Goal: Task Accomplishment & Management: Complete application form

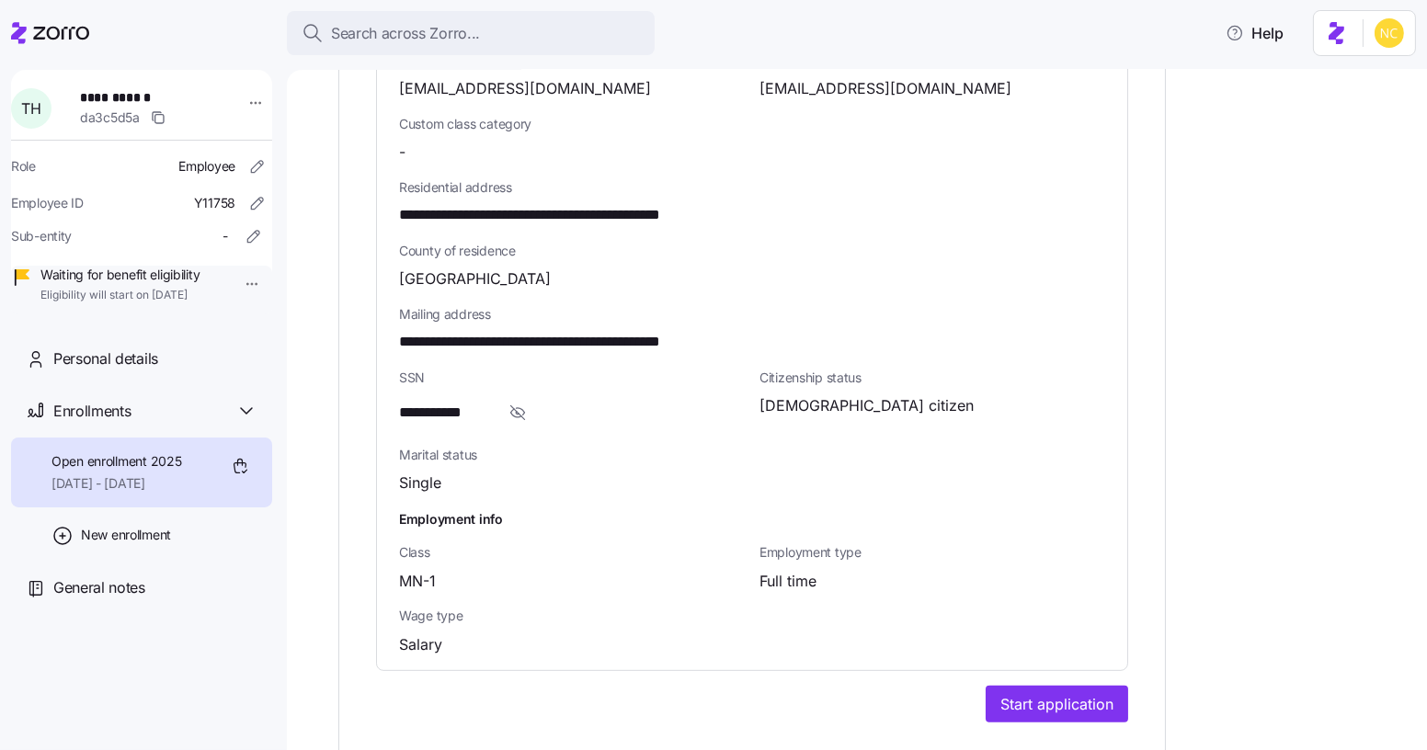
scroll to position [1073, 0]
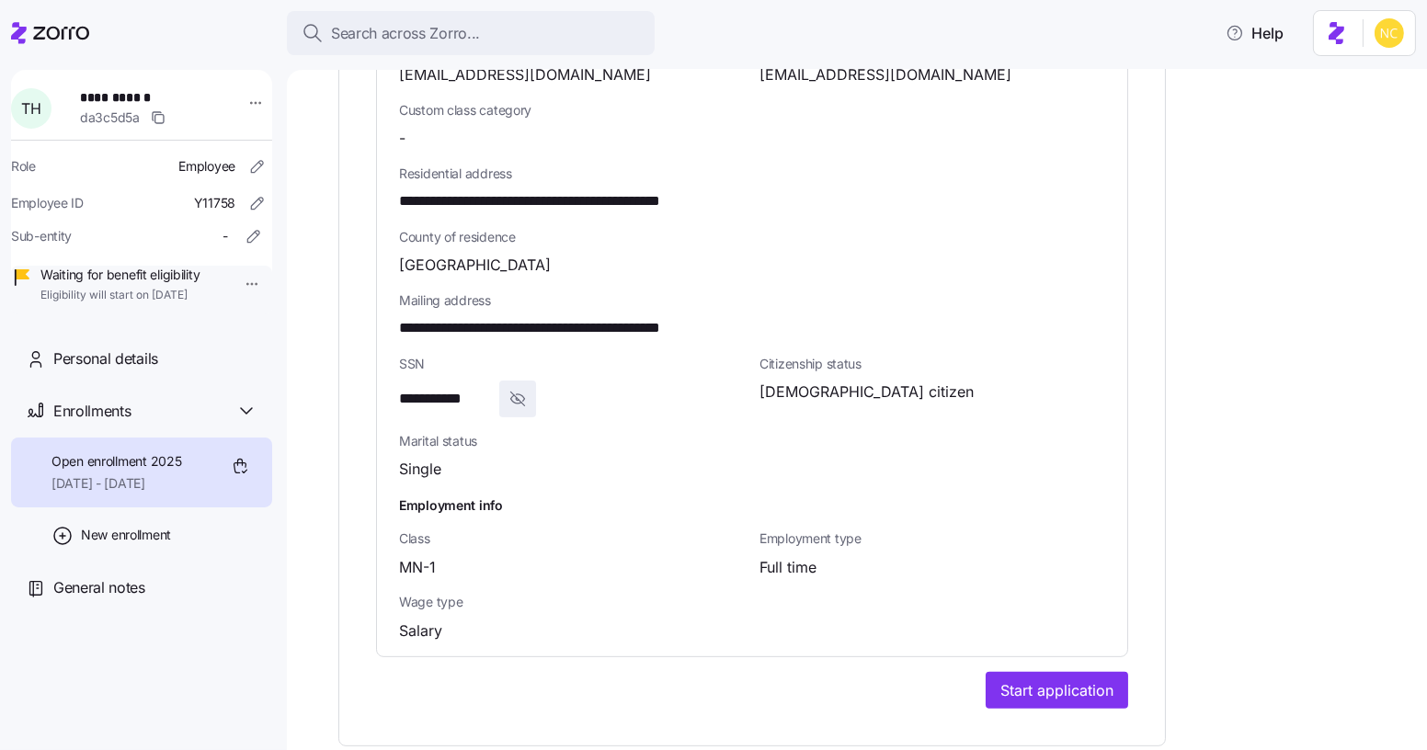
click at [501, 382] on span "button" at bounding box center [517, 399] width 35 height 35
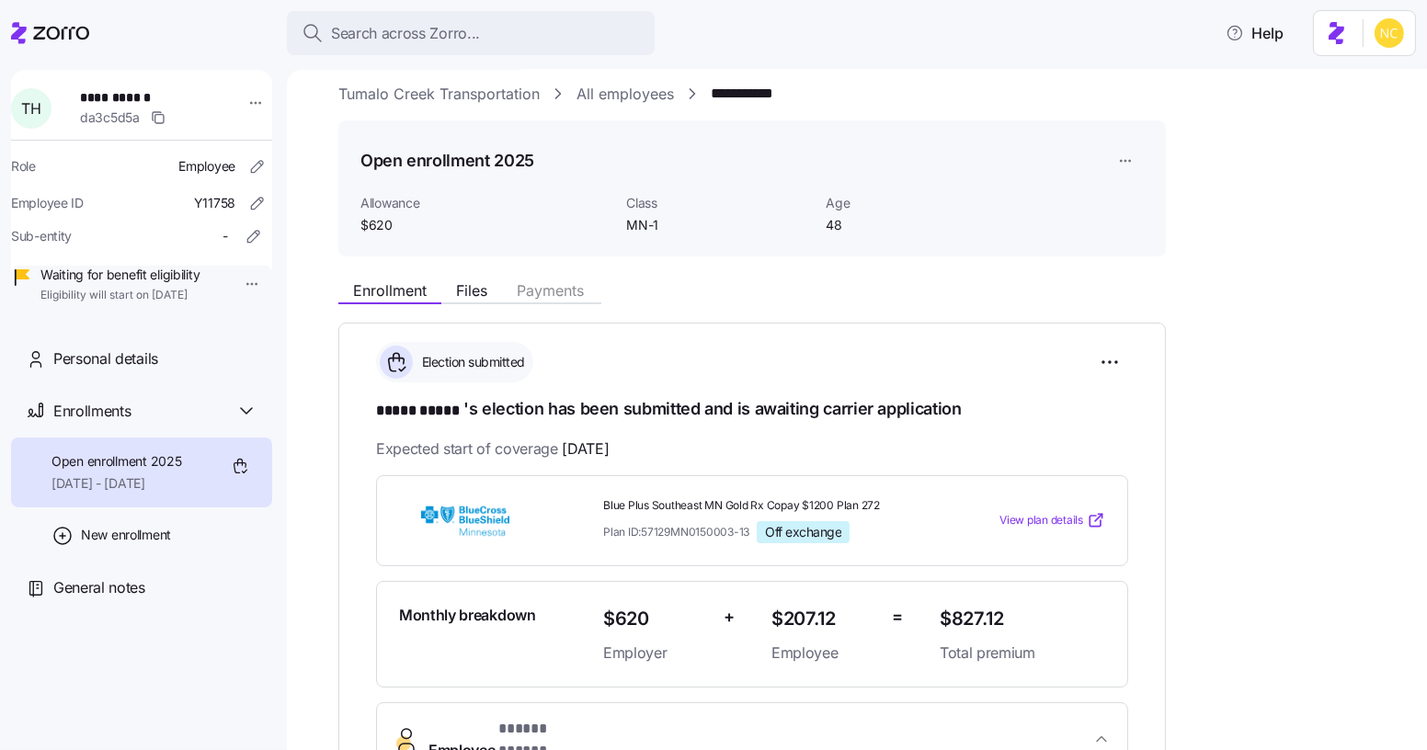
scroll to position [0, 0]
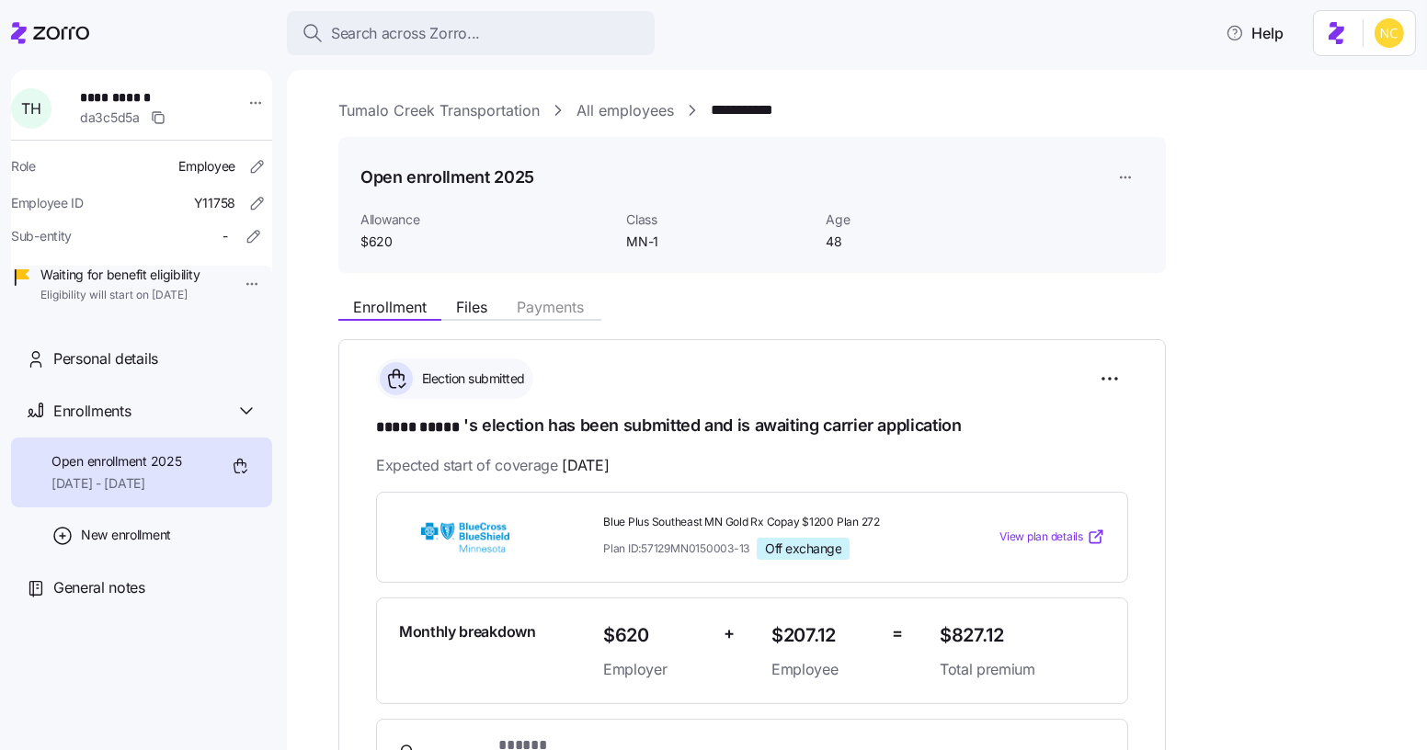
click at [479, 320] on div "Enrollment Files Payments" at bounding box center [469, 310] width 263 height 22
click at [467, 316] on button "Files" at bounding box center [471, 307] width 61 height 22
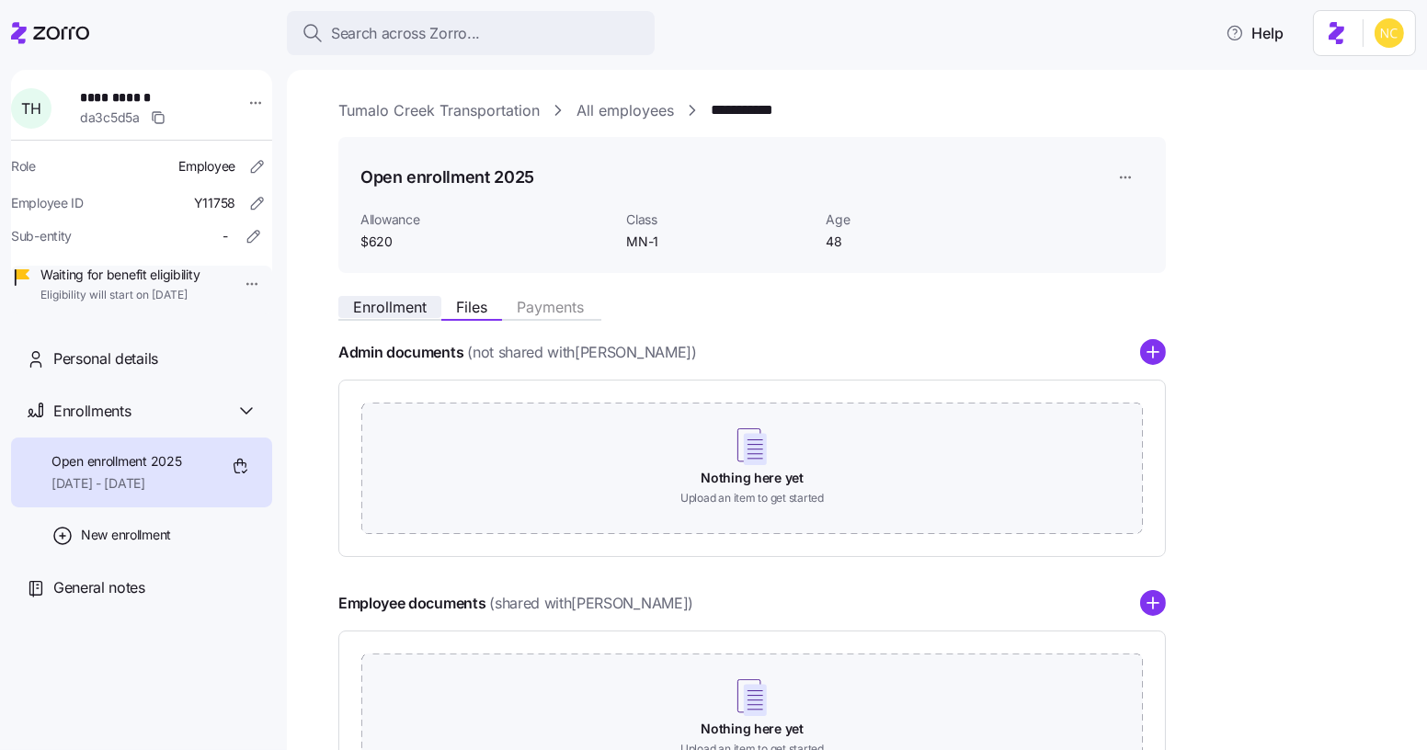
click at [382, 302] on span "Enrollment" at bounding box center [390, 307] width 74 height 15
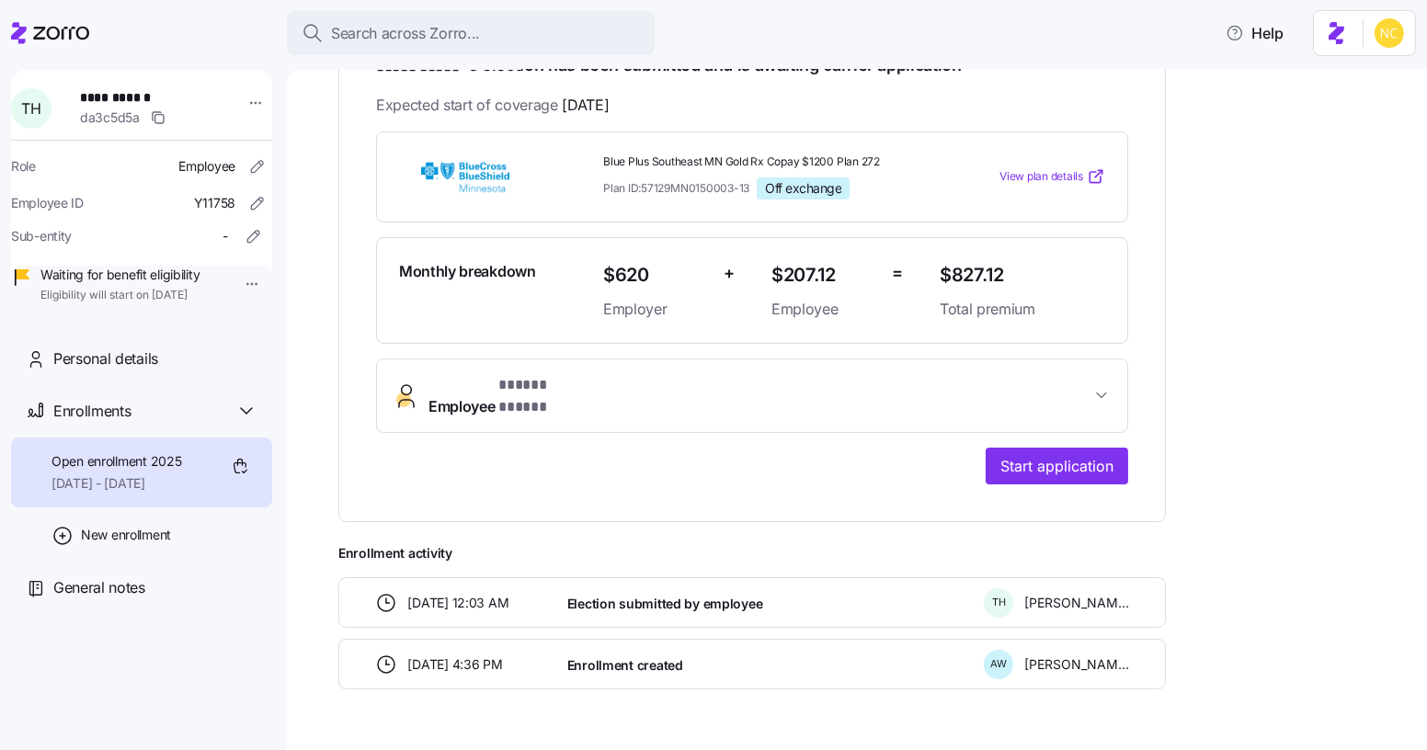
scroll to position [387, 0]
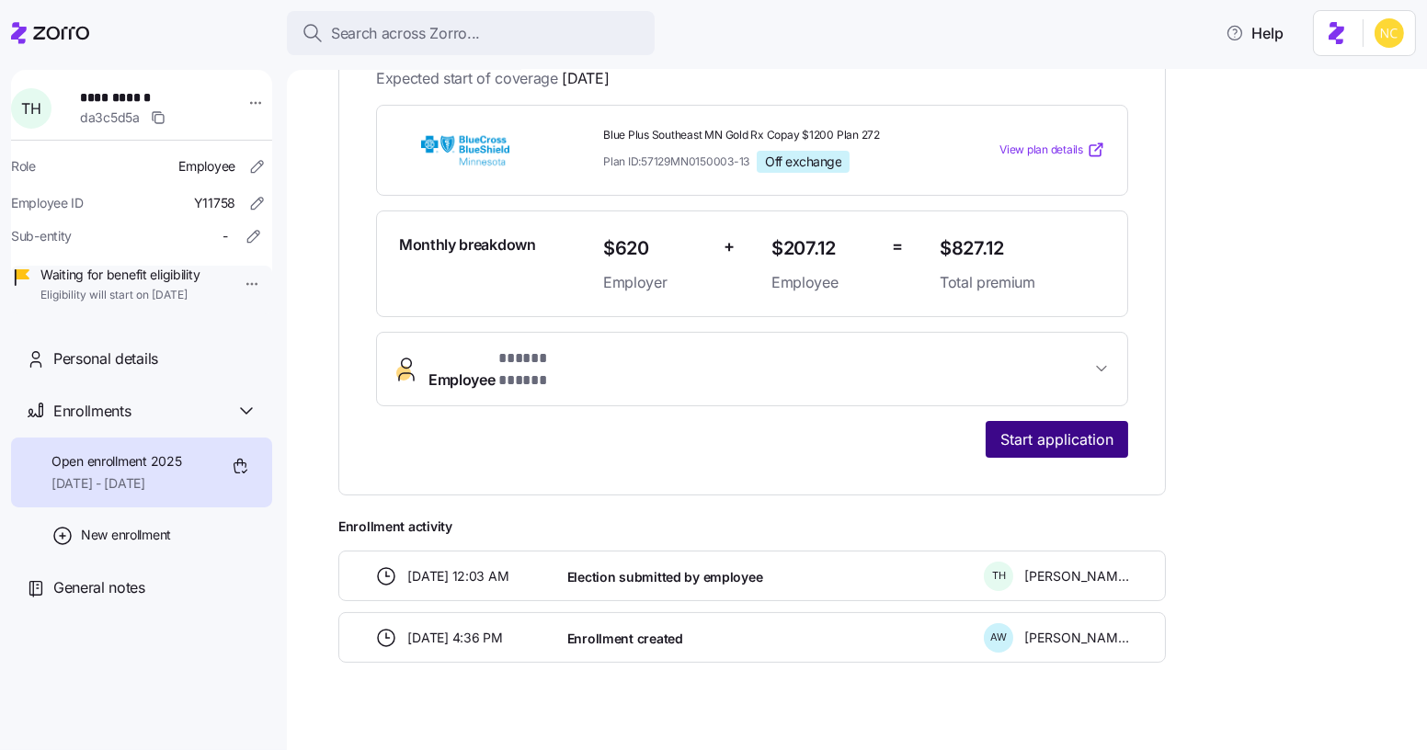
click at [1091, 428] on span "Start application" at bounding box center [1056, 439] width 113 height 22
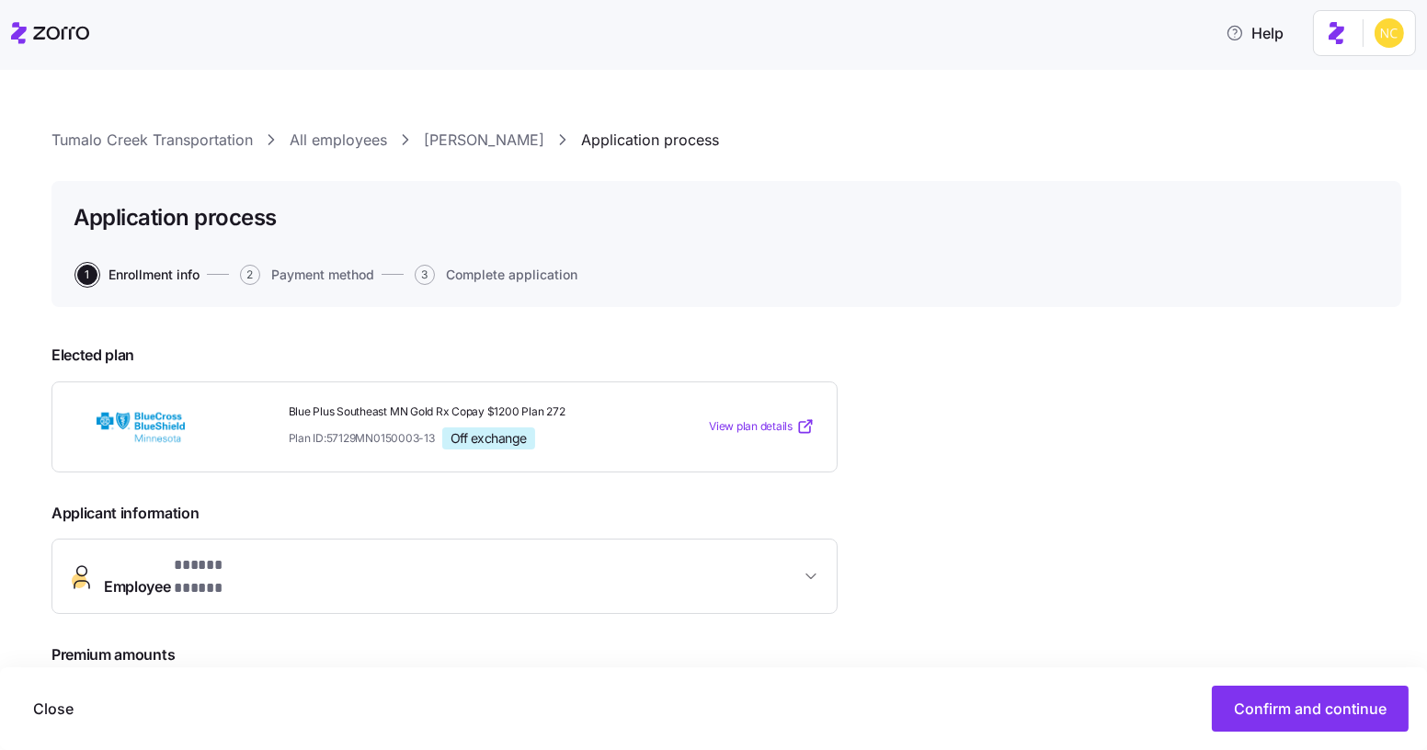
scroll to position [279, 0]
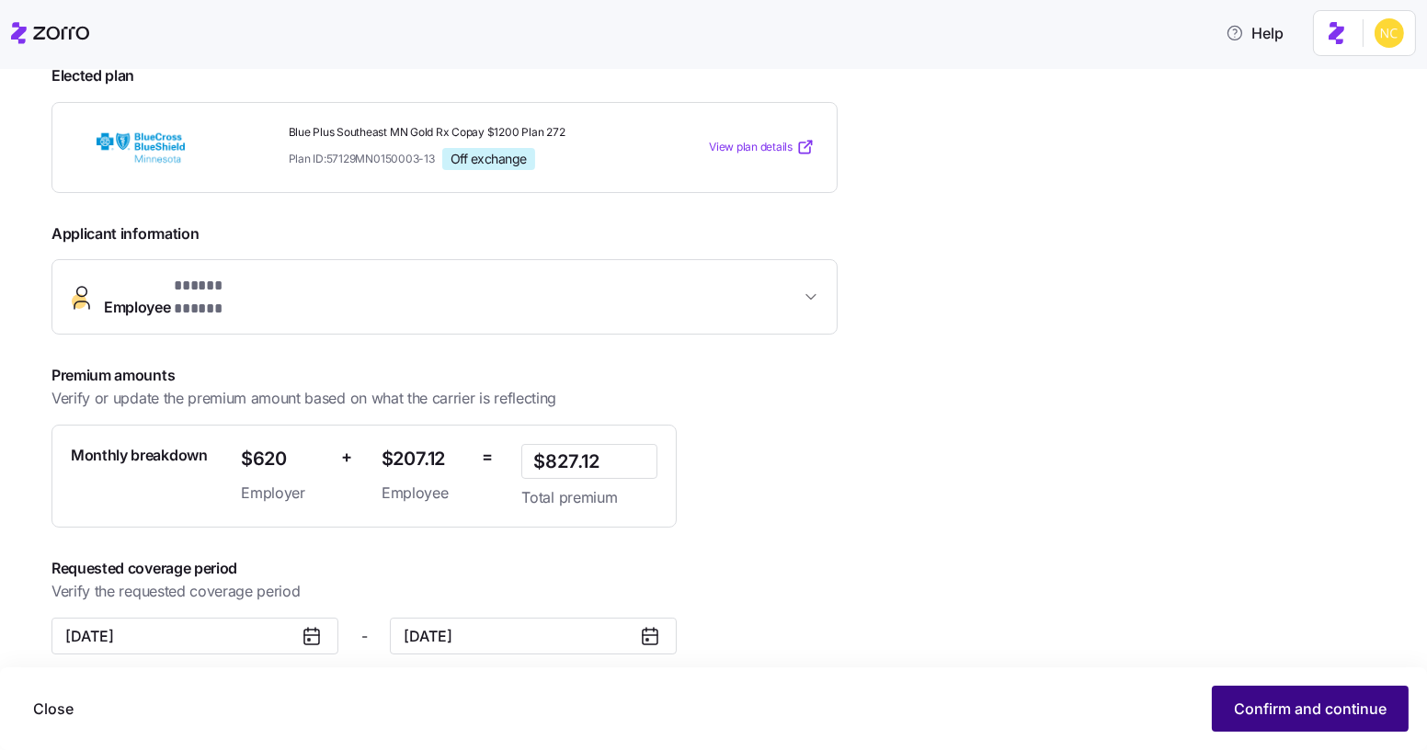
click at [1288, 692] on button "Confirm and continue" at bounding box center [1310, 709] width 197 height 46
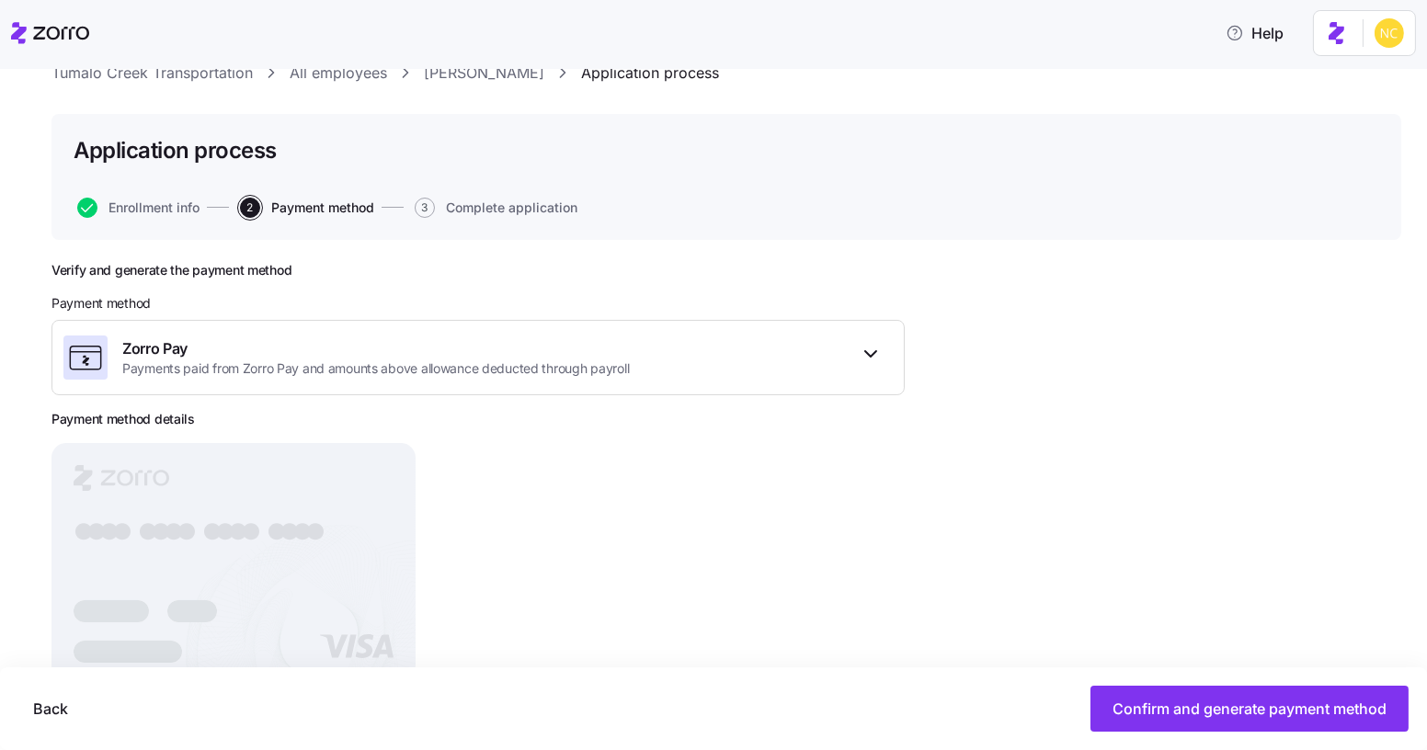
scroll to position [124, 0]
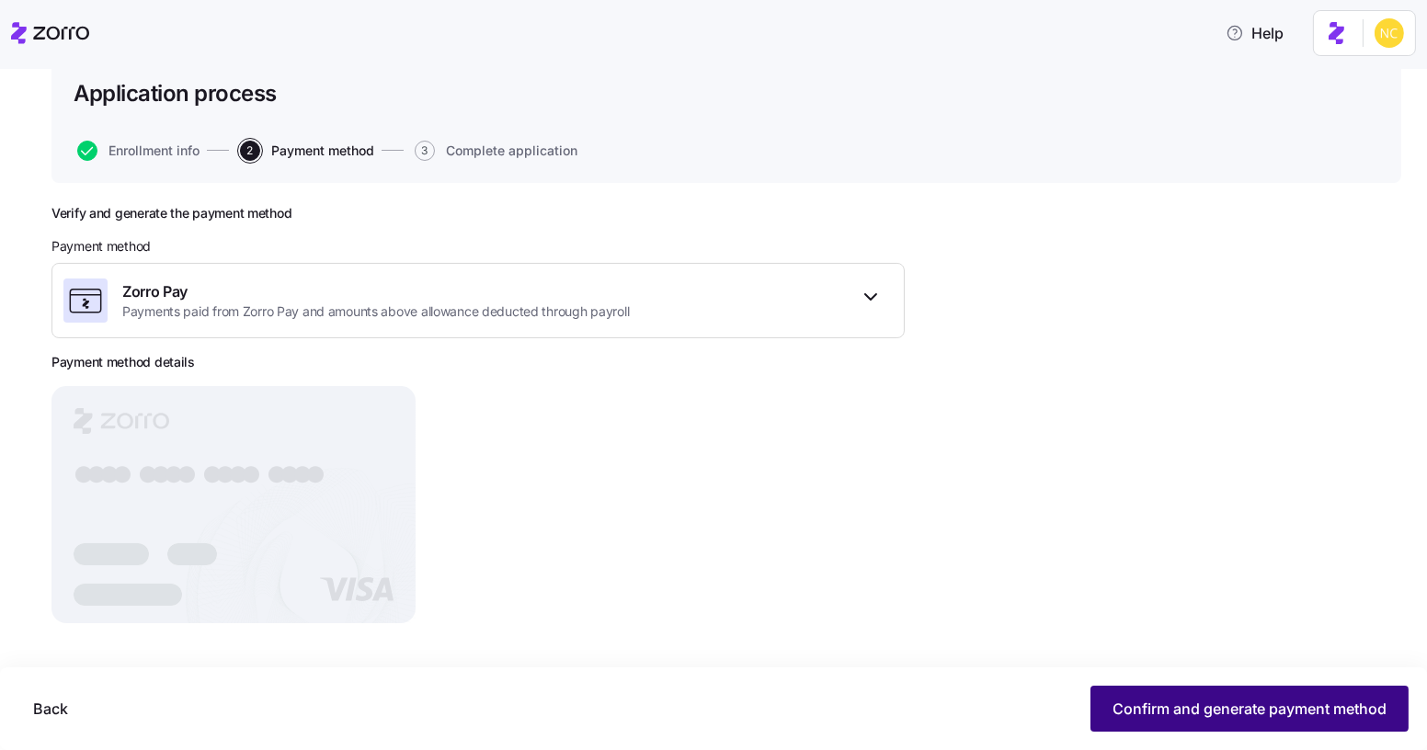
click at [1213, 730] on button "Confirm and generate payment method" at bounding box center [1249, 709] width 318 height 46
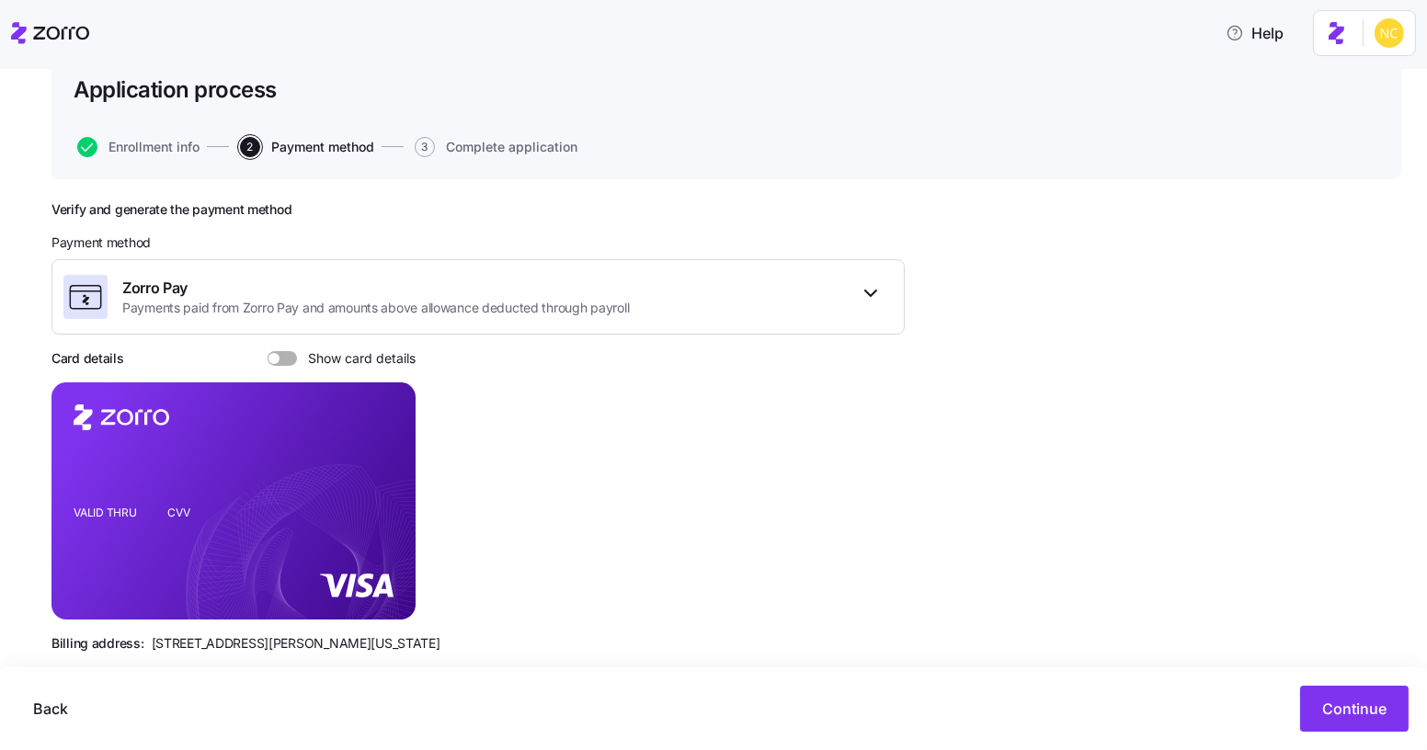
scroll to position [74, 0]
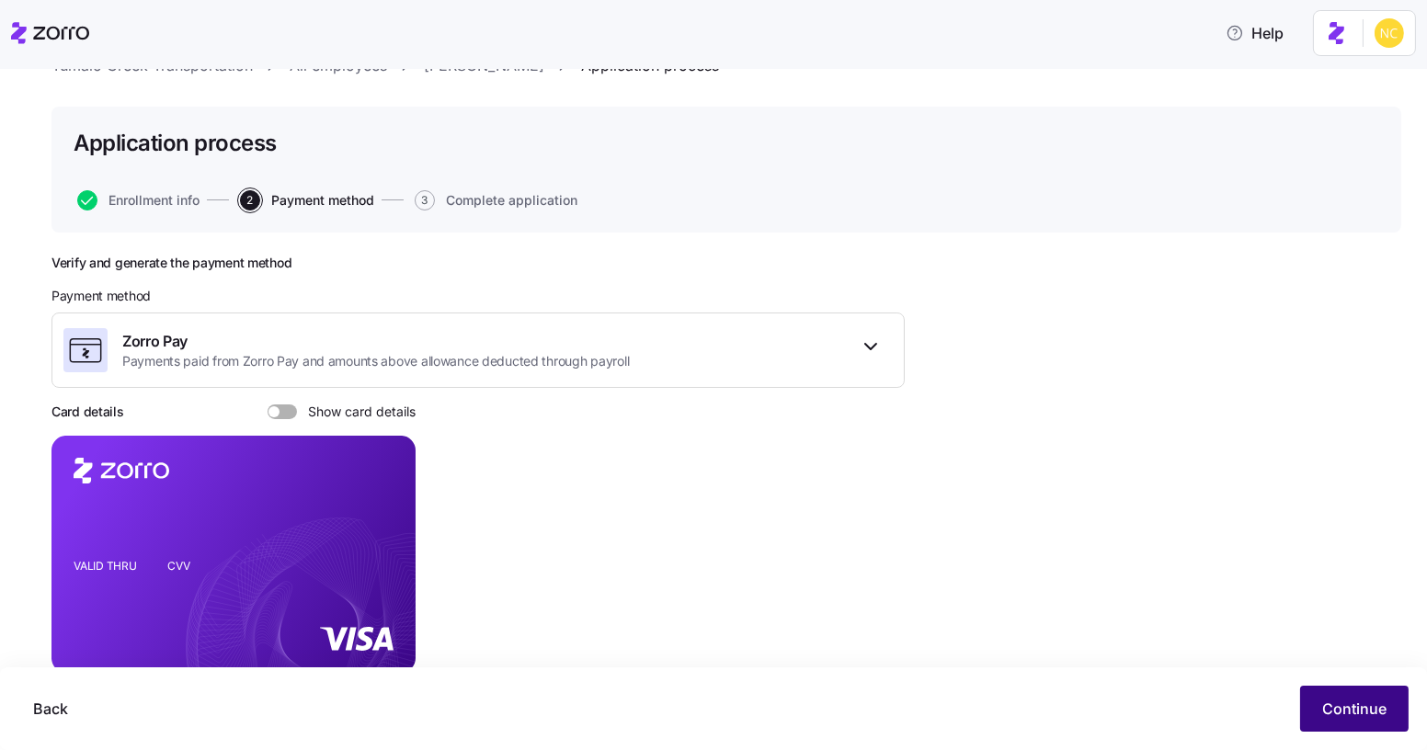
click at [1356, 720] on span "Continue" at bounding box center [1354, 709] width 64 height 22
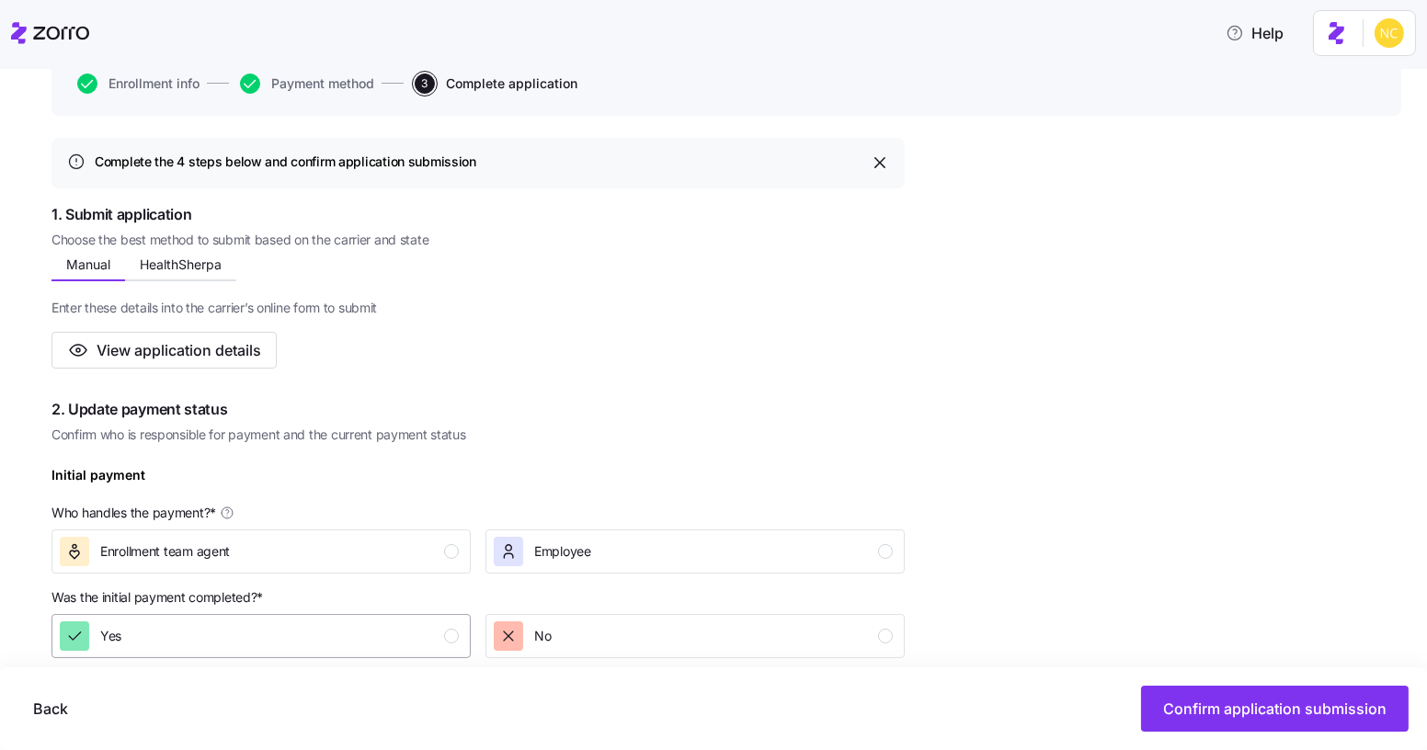
scroll to position [166, 0]
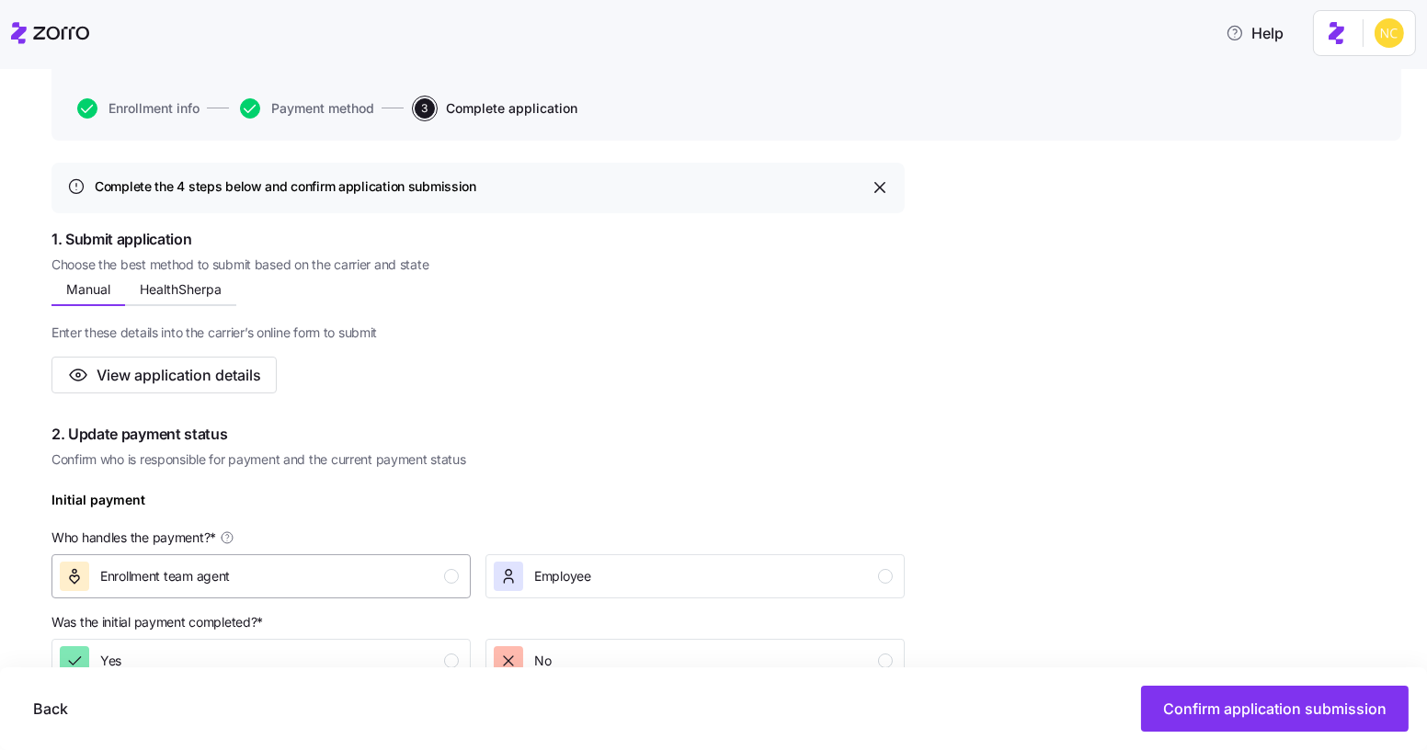
click at [410, 575] on div "Enrollment team agent" at bounding box center [259, 576] width 399 height 29
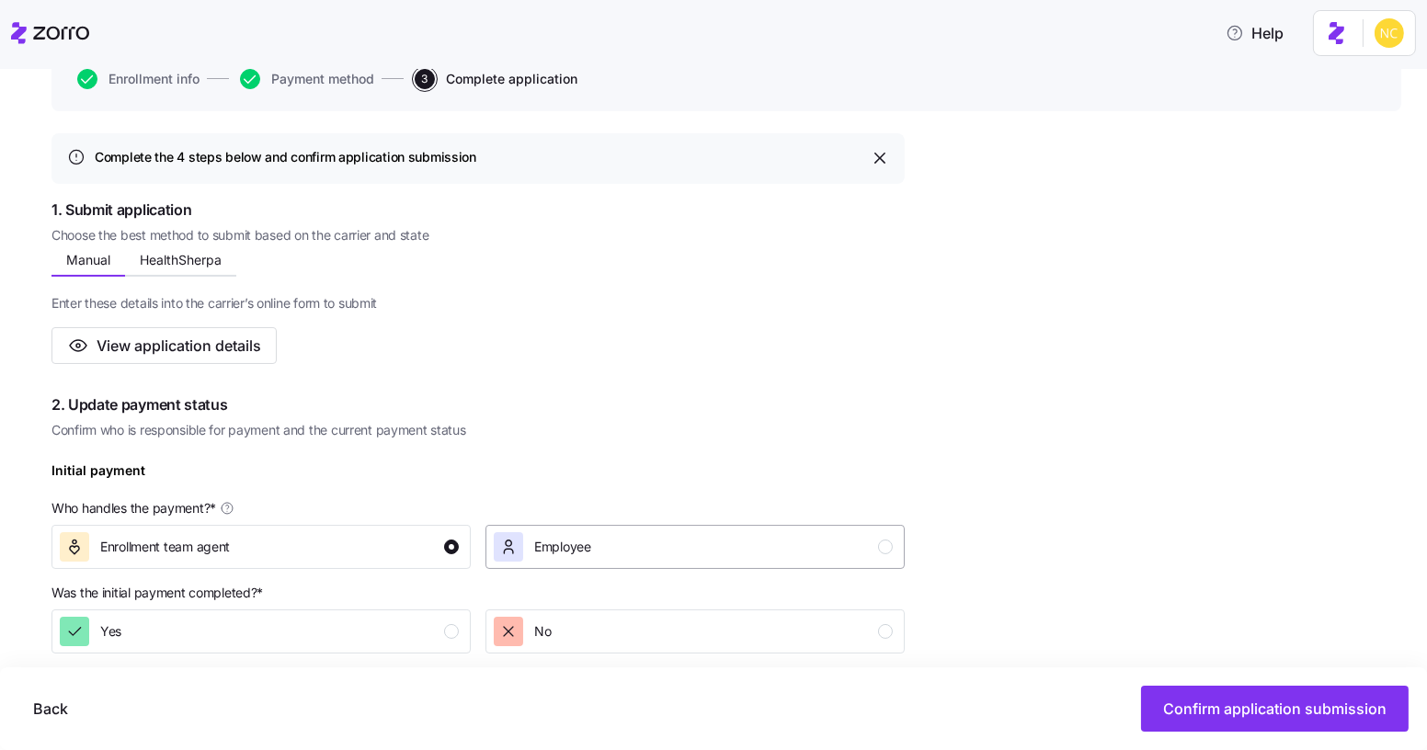
scroll to position [334, 0]
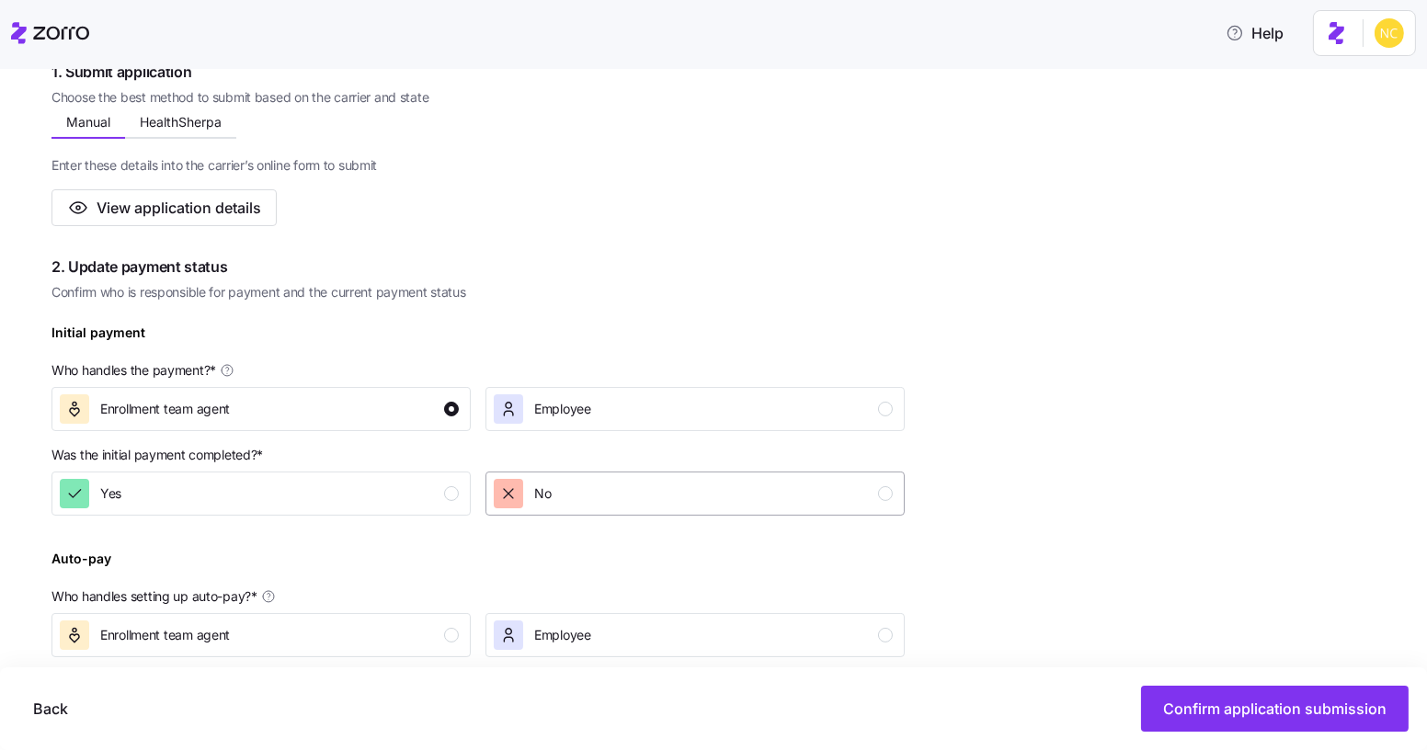
click at [560, 507] on div "No" at bounding box center [693, 493] width 399 height 29
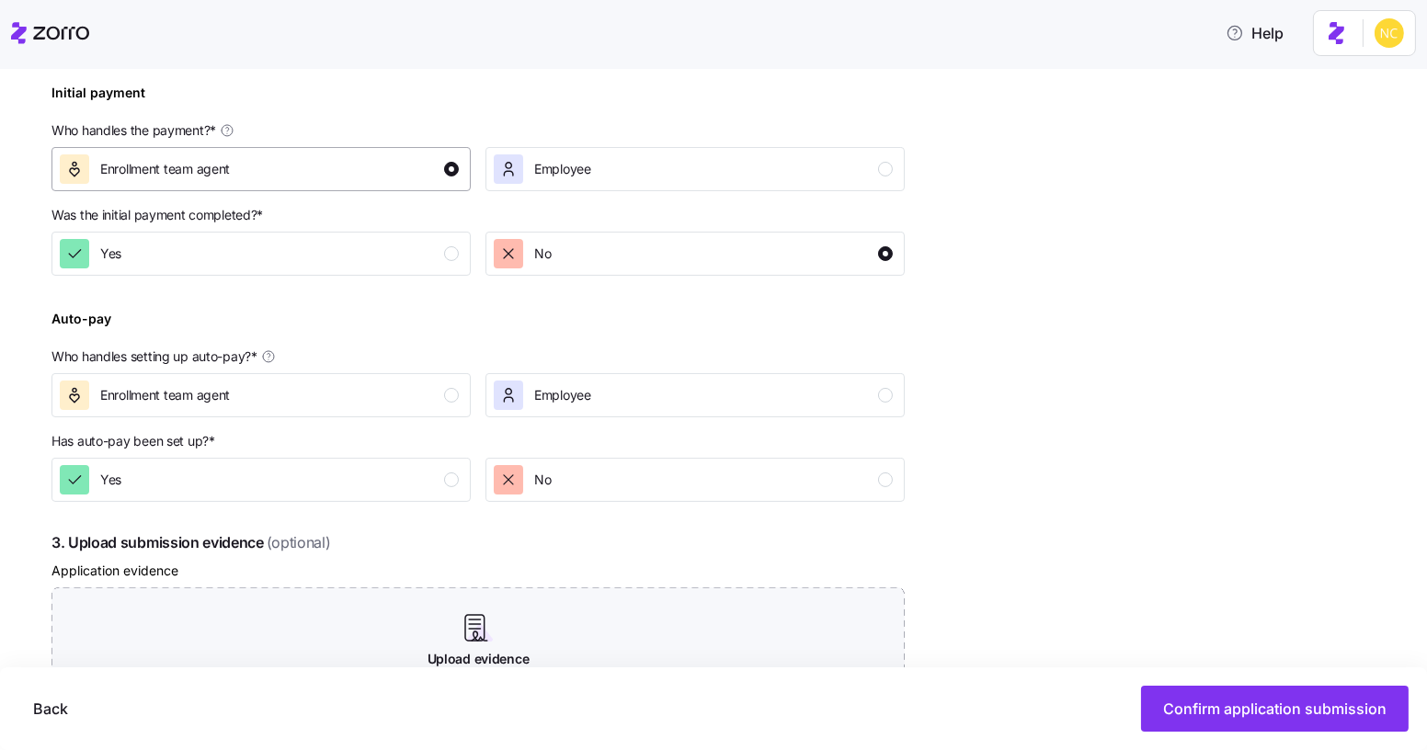
scroll to position [585, 0]
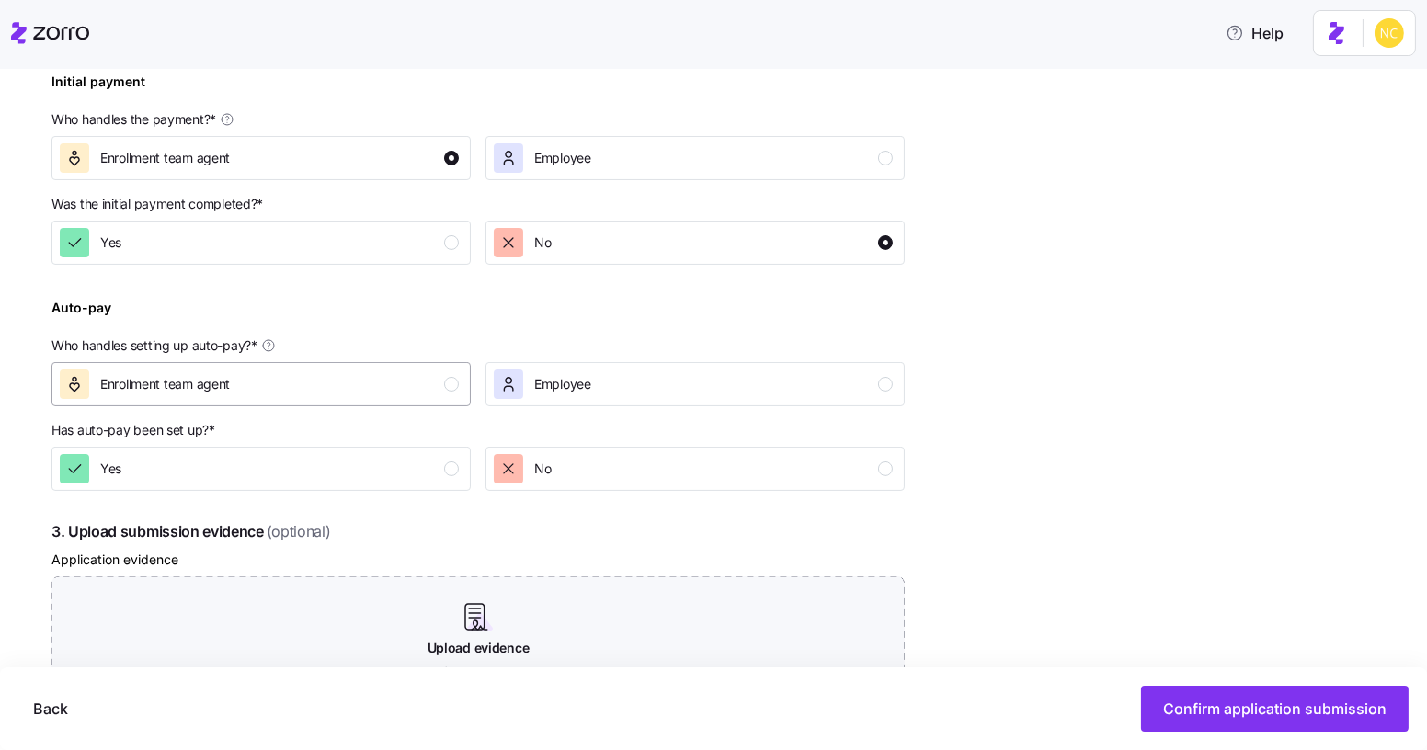
click at [421, 396] on div "Enrollment team agent" at bounding box center [259, 384] width 399 height 29
click at [530, 474] on div "No" at bounding box center [522, 468] width 57 height 29
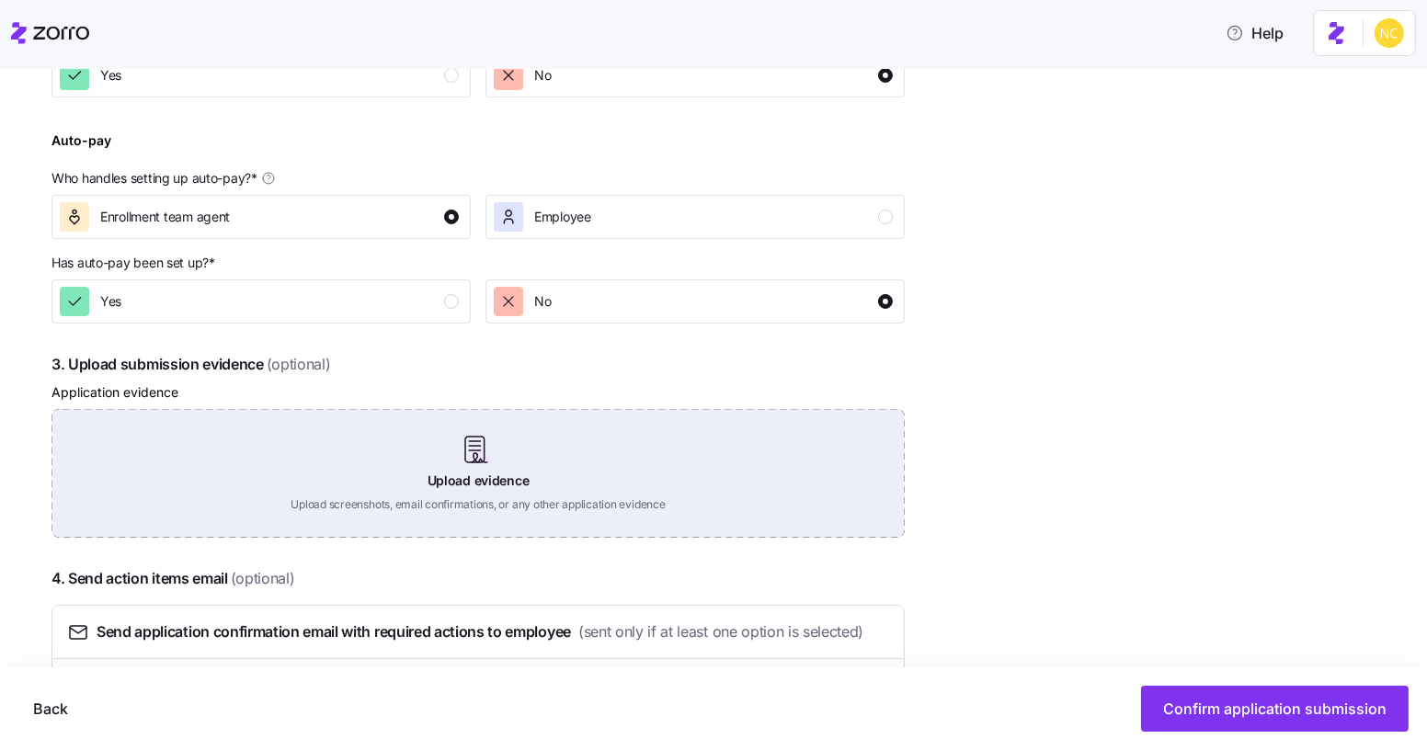
click at [538, 465] on div "Upload evidence Upload screenshots, email confirmations, or any other applicati…" at bounding box center [477, 473] width 853 height 129
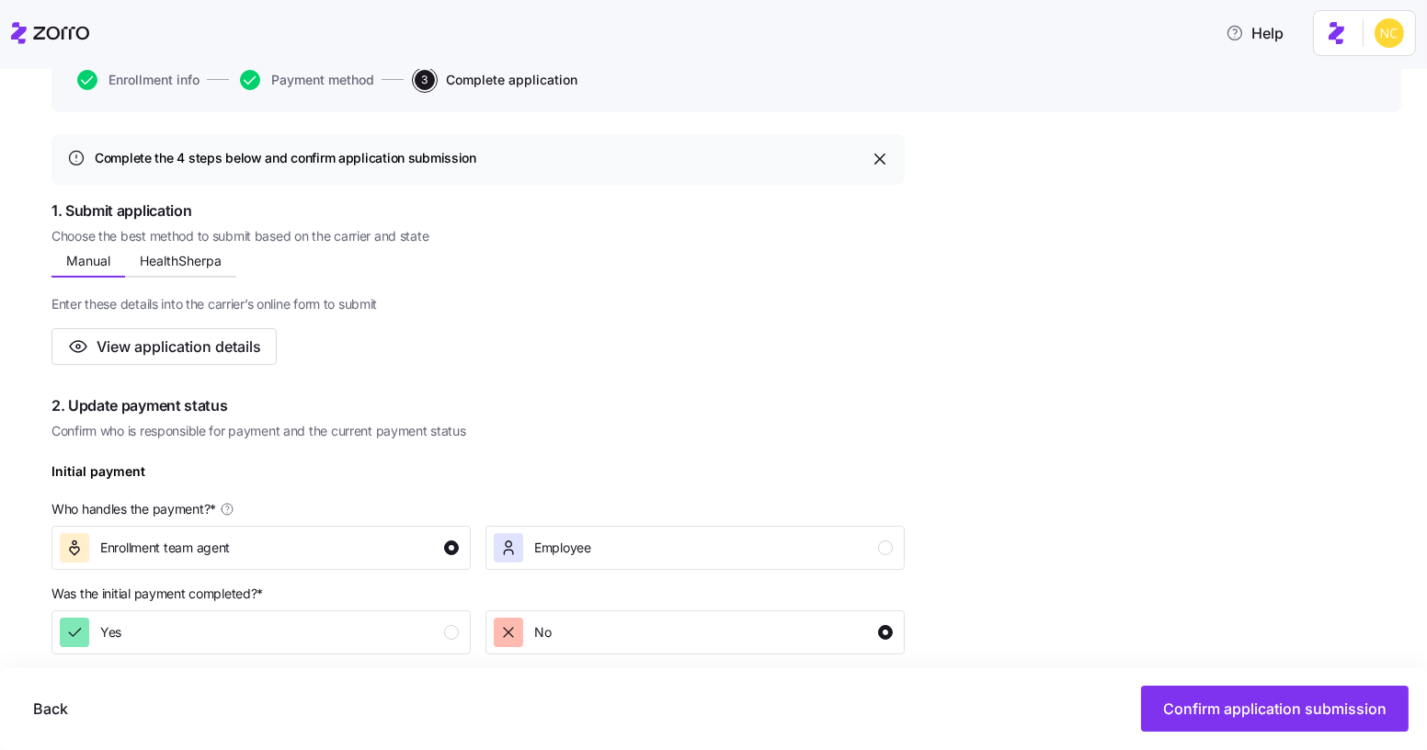
scroll to position [255, 0]
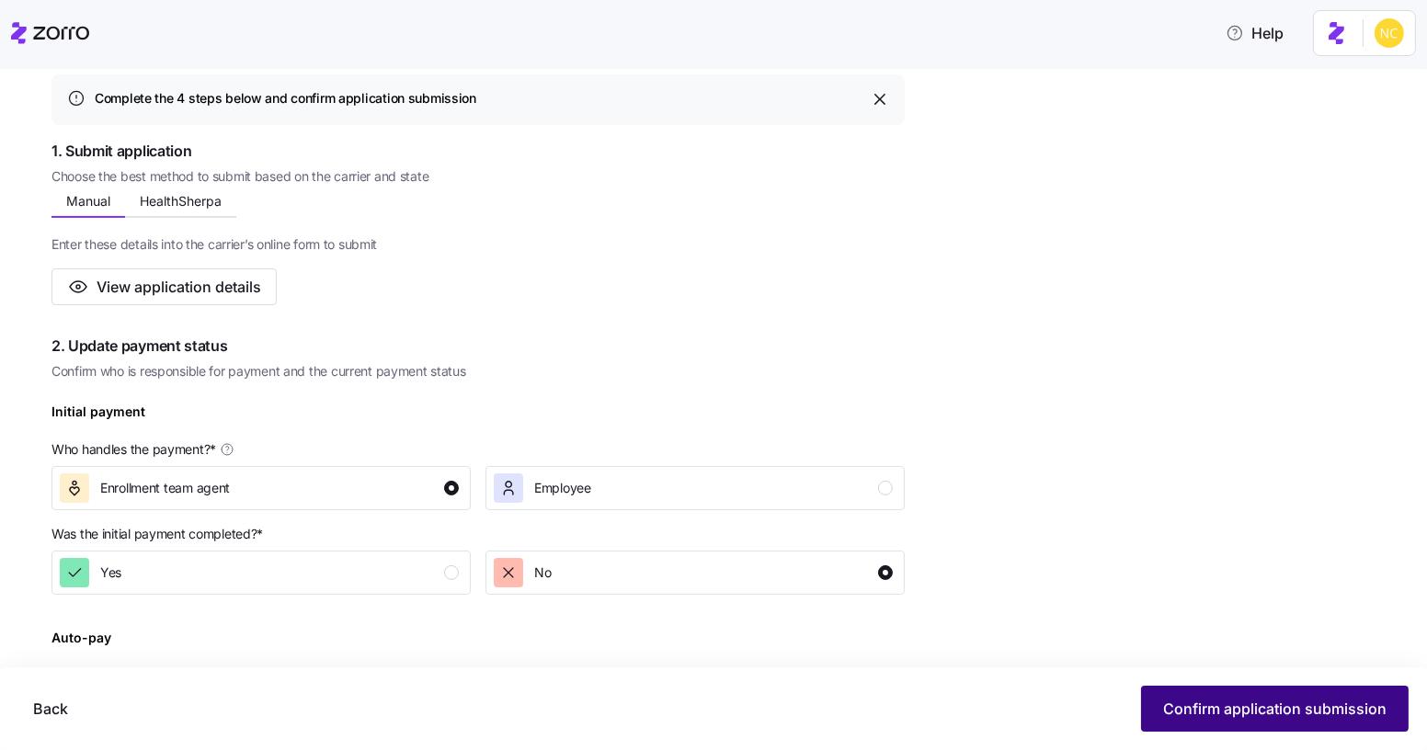
click at [1210, 695] on button "Confirm application submission" at bounding box center [1275, 709] width 268 height 46
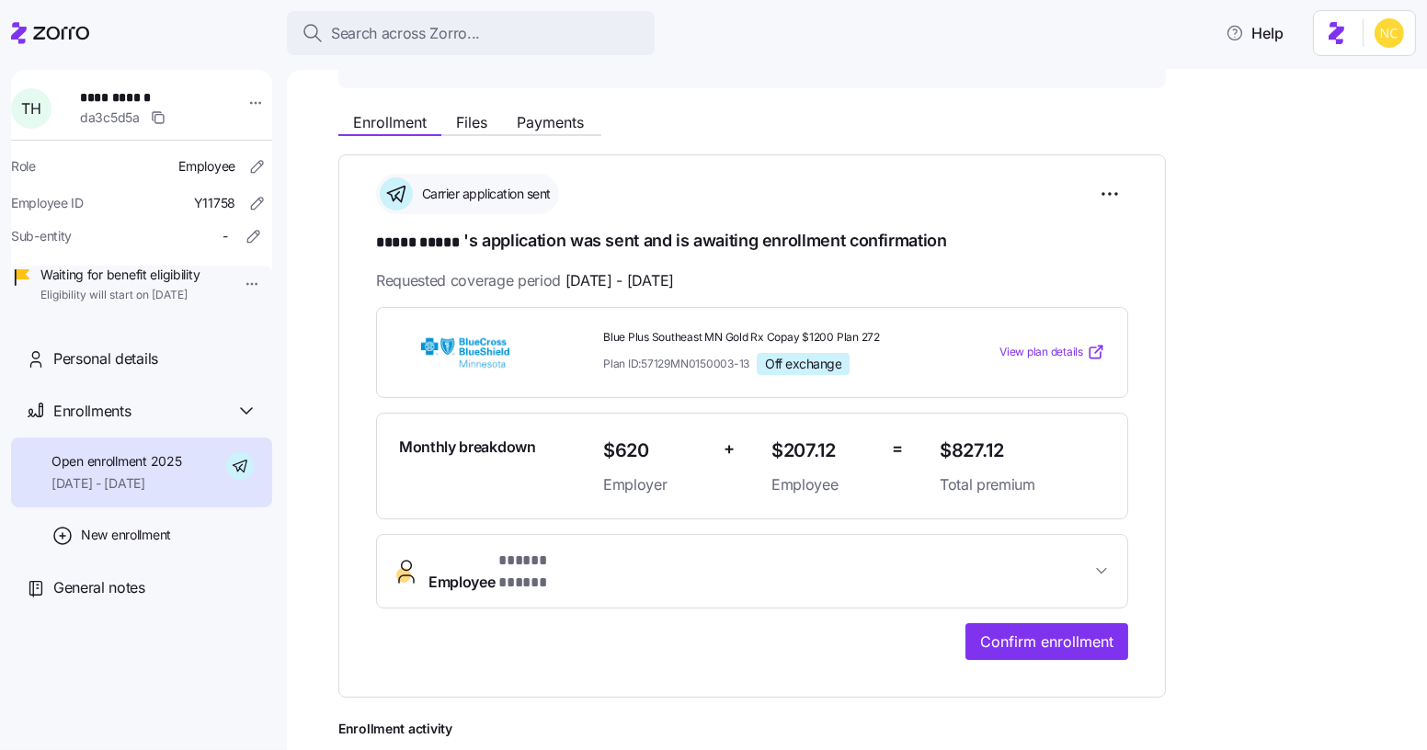
scroll to position [198, 0]
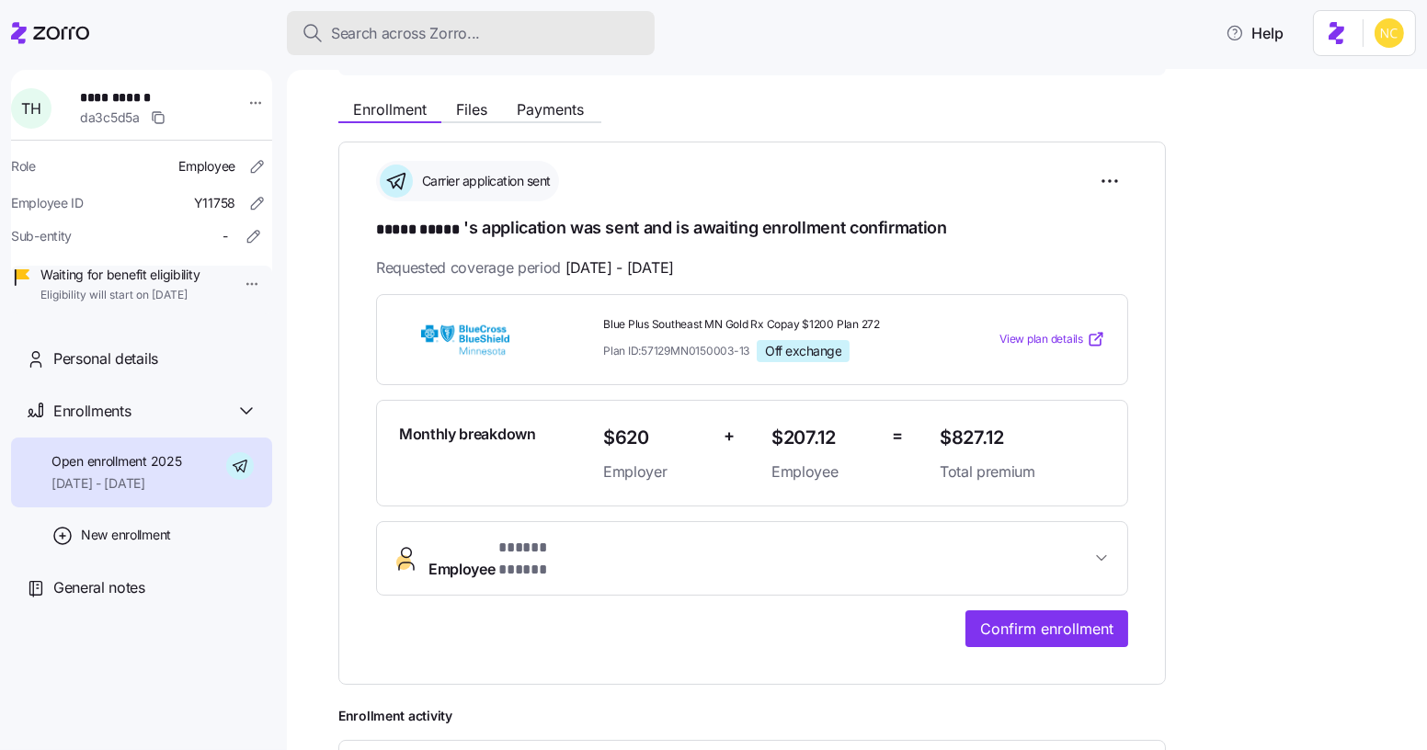
click at [482, 44] on button "Search across Zorro..." at bounding box center [471, 33] width 368 height 44
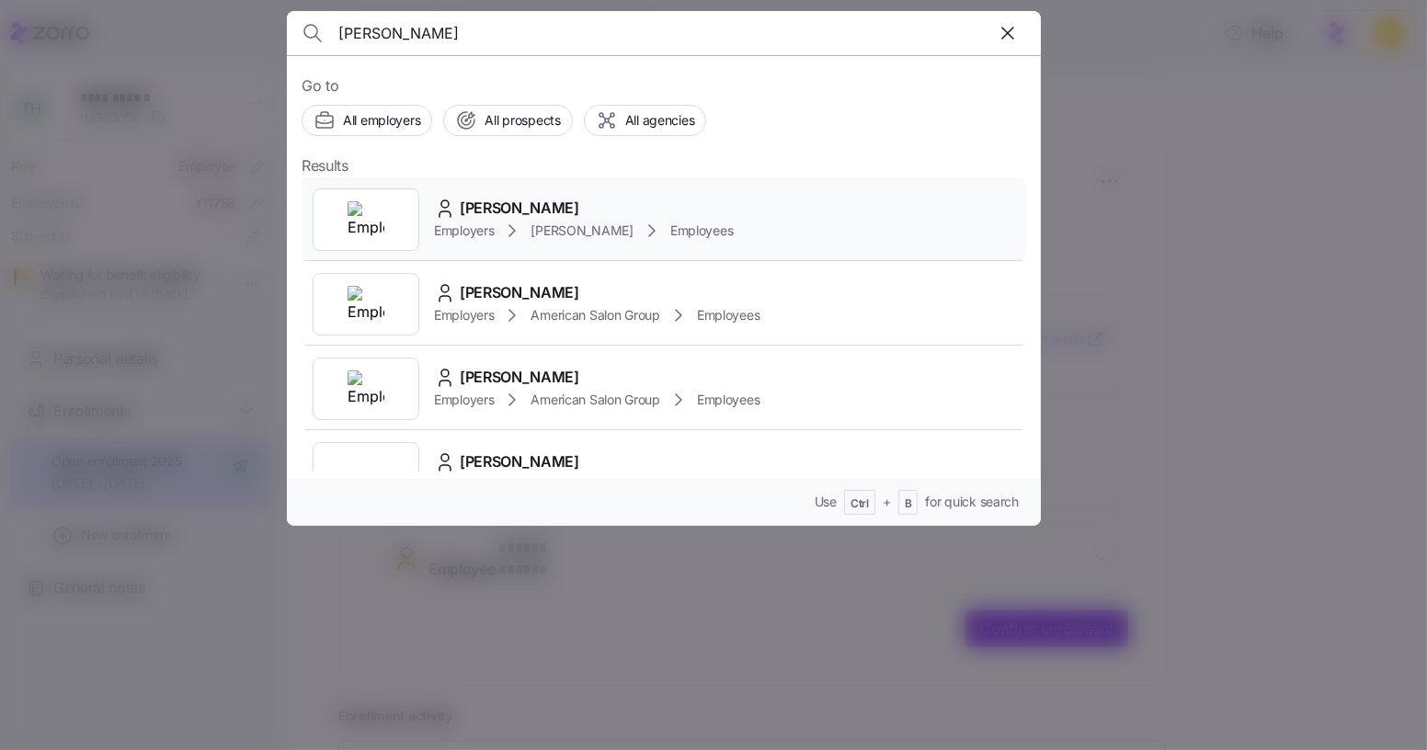
type input "[PERSON_NAME]"
click at [536, 188] on div "[PERSON_NAME] Employers [PERSON_NAME] Employees" at bounding box center [664, 219] width 724 height 85
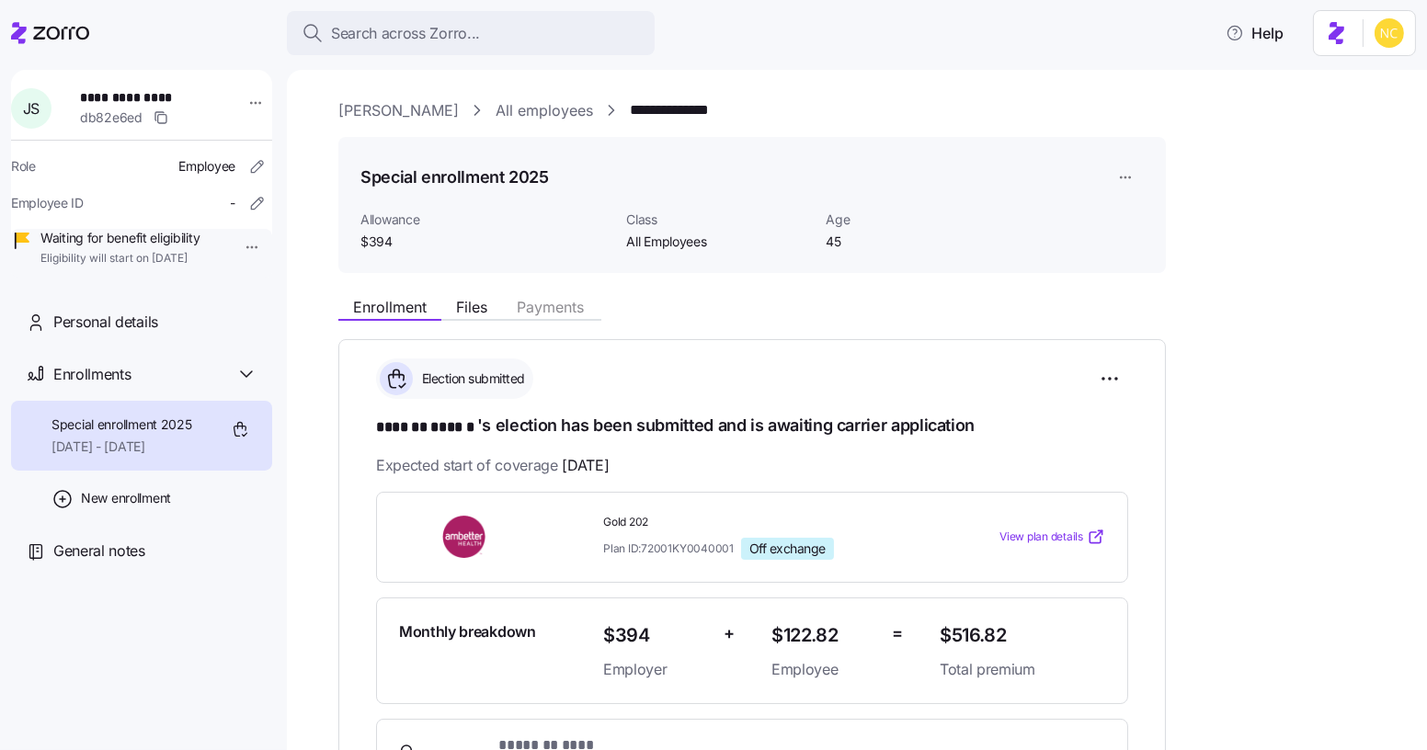
click at [59, 28] on icon at bounding box center [50, 33] width 78 height 22
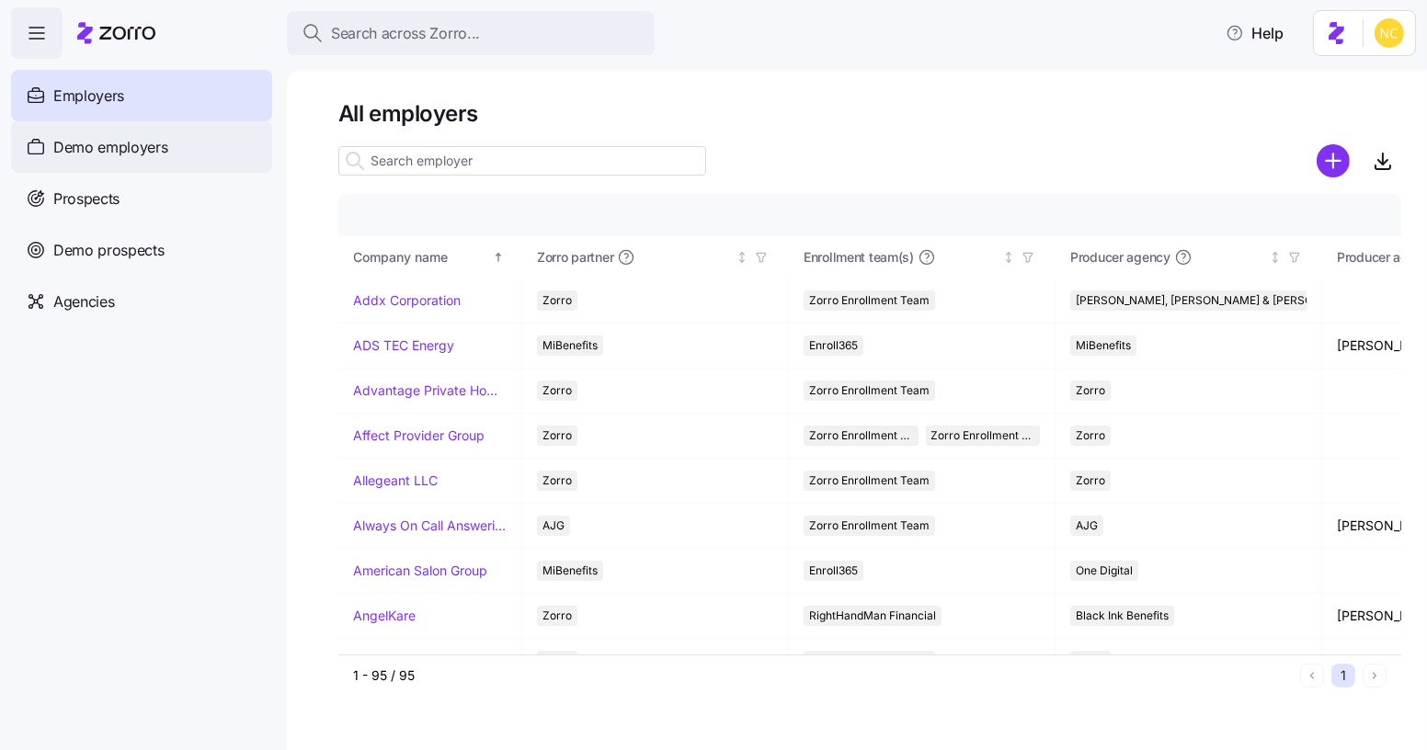
click at [166, 142] on span "Demo employers" at bounding box center [110, 147] width 115 height 23
click at [185, 97] on div "Employers" at bounding box center [141, 95] width 261 height 51
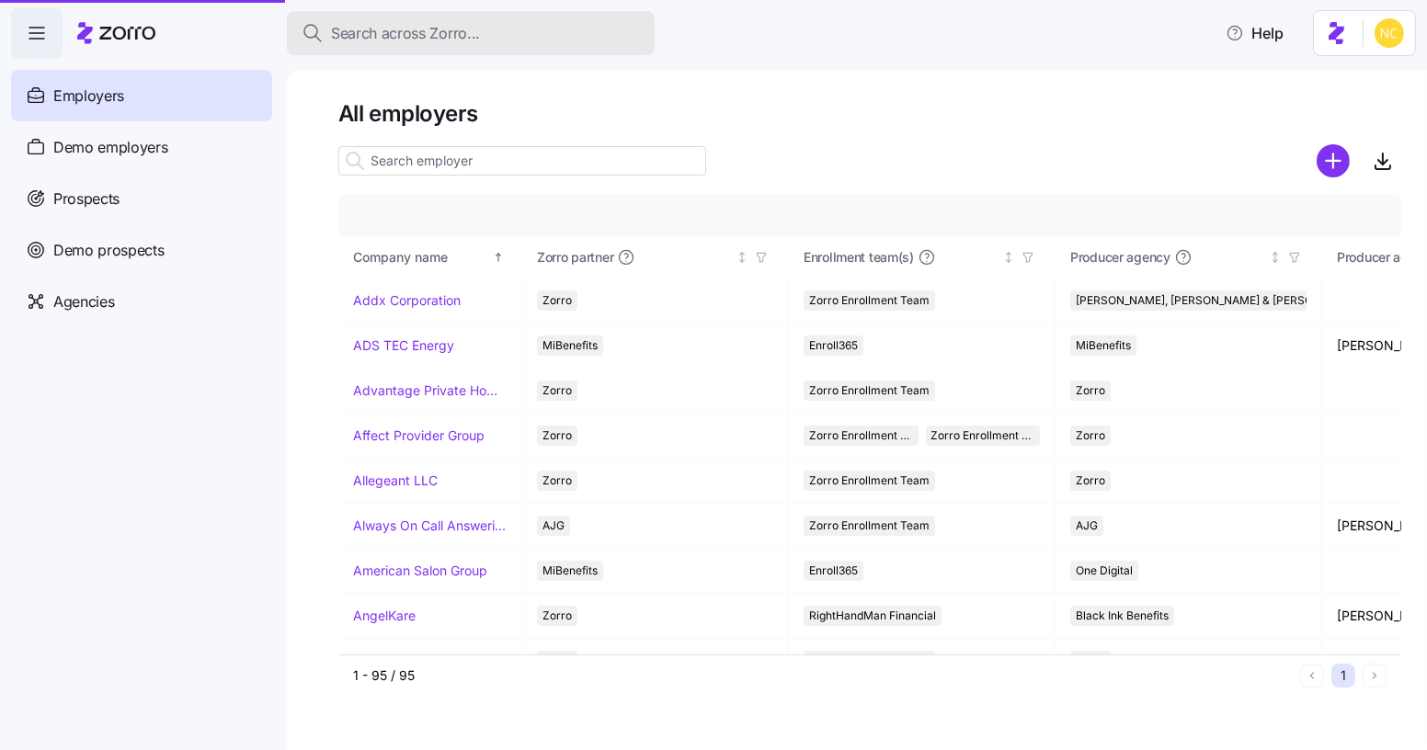
click at [421, 27] on span "Search across Zorro..." at bounding box center [405, 33] width 149 height 23
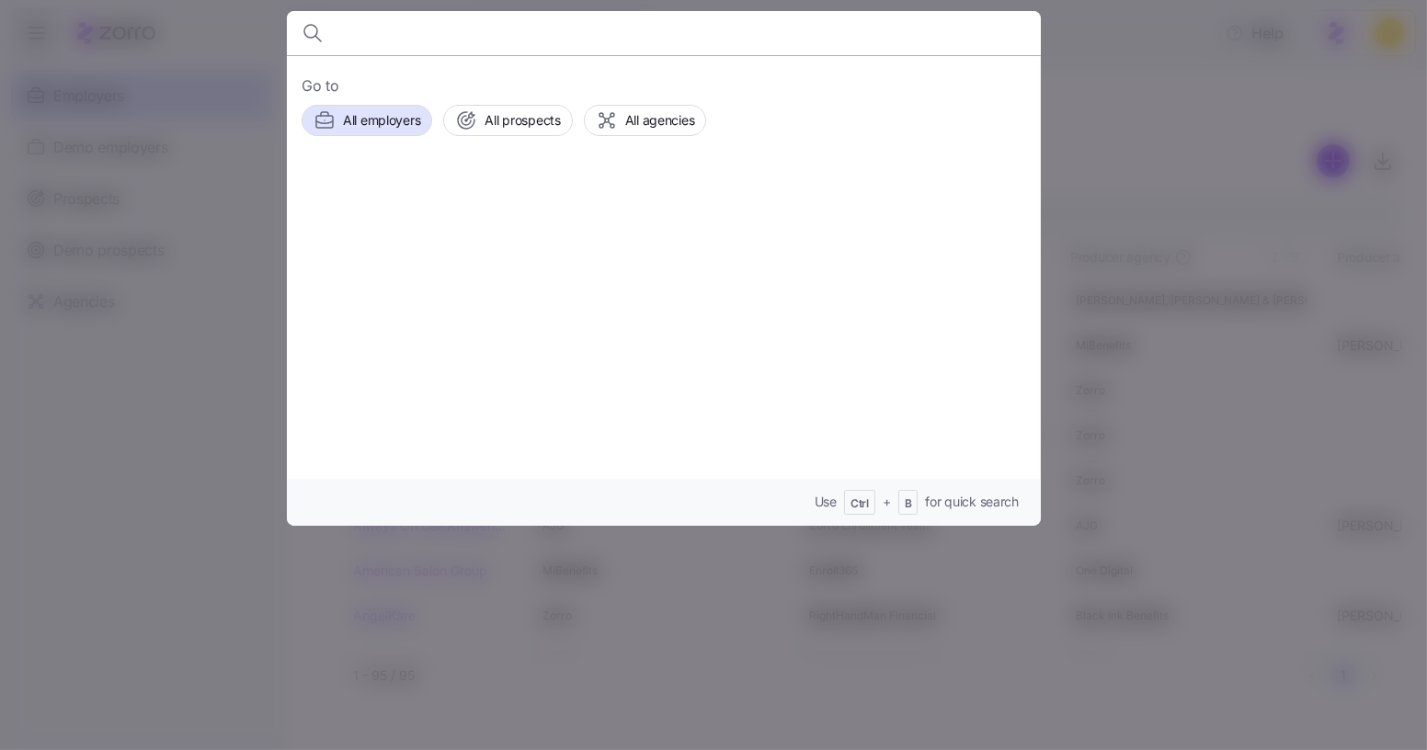
click at [135, 141] on div at bounding box center [713, 375] width 1427 height 750
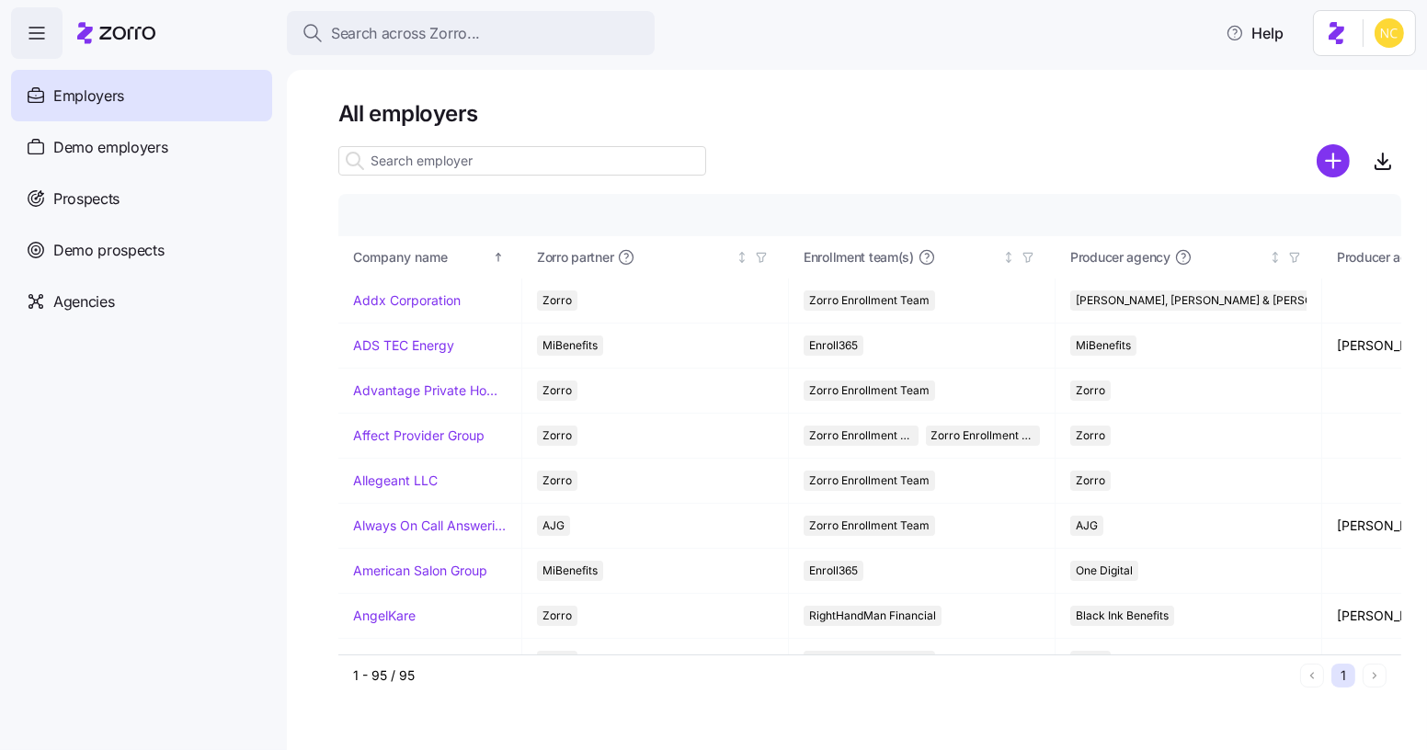
click at [446, 149] on input at bounding box center [522, 160] width 368 height 29
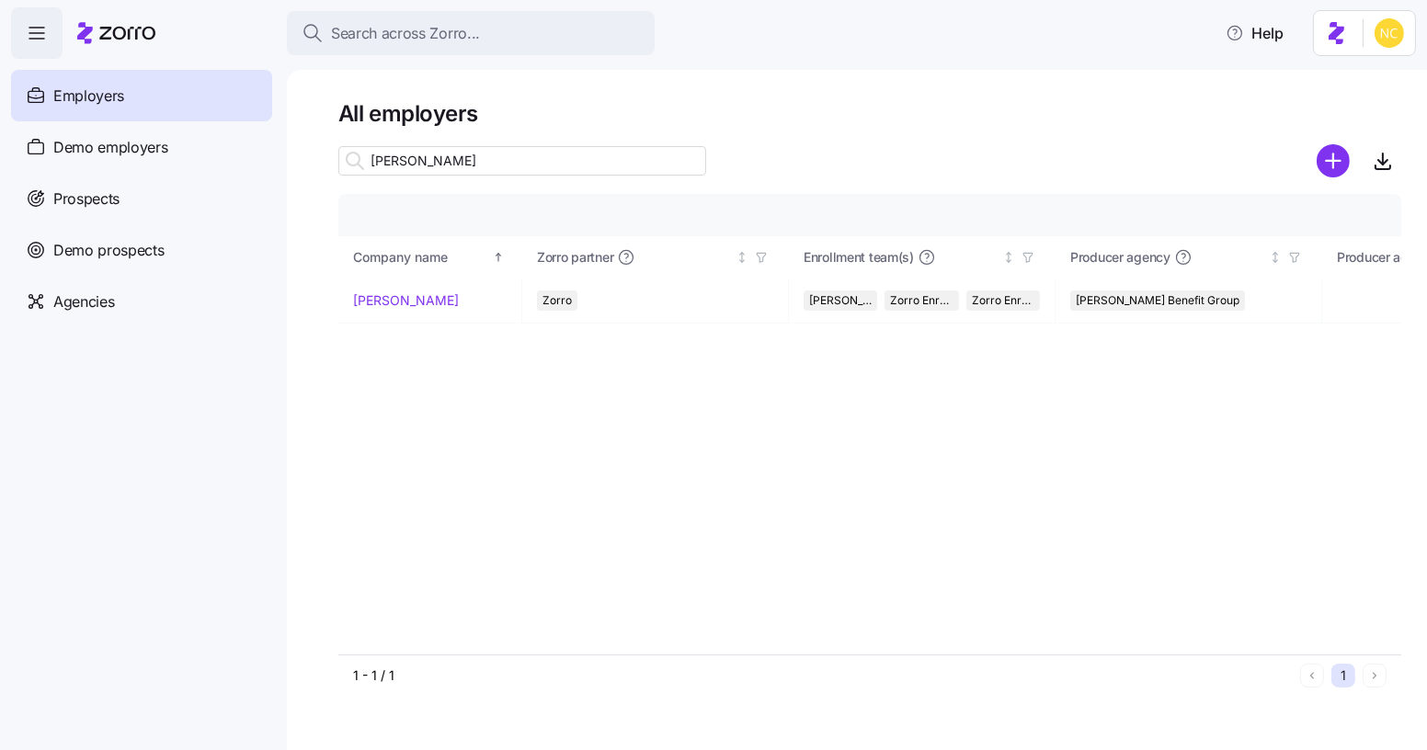
type input "[PERSON_NAME]"
click at [415, 49] on button "Search across Zorro..." at bounding box center [471, 33] width 368 height 44
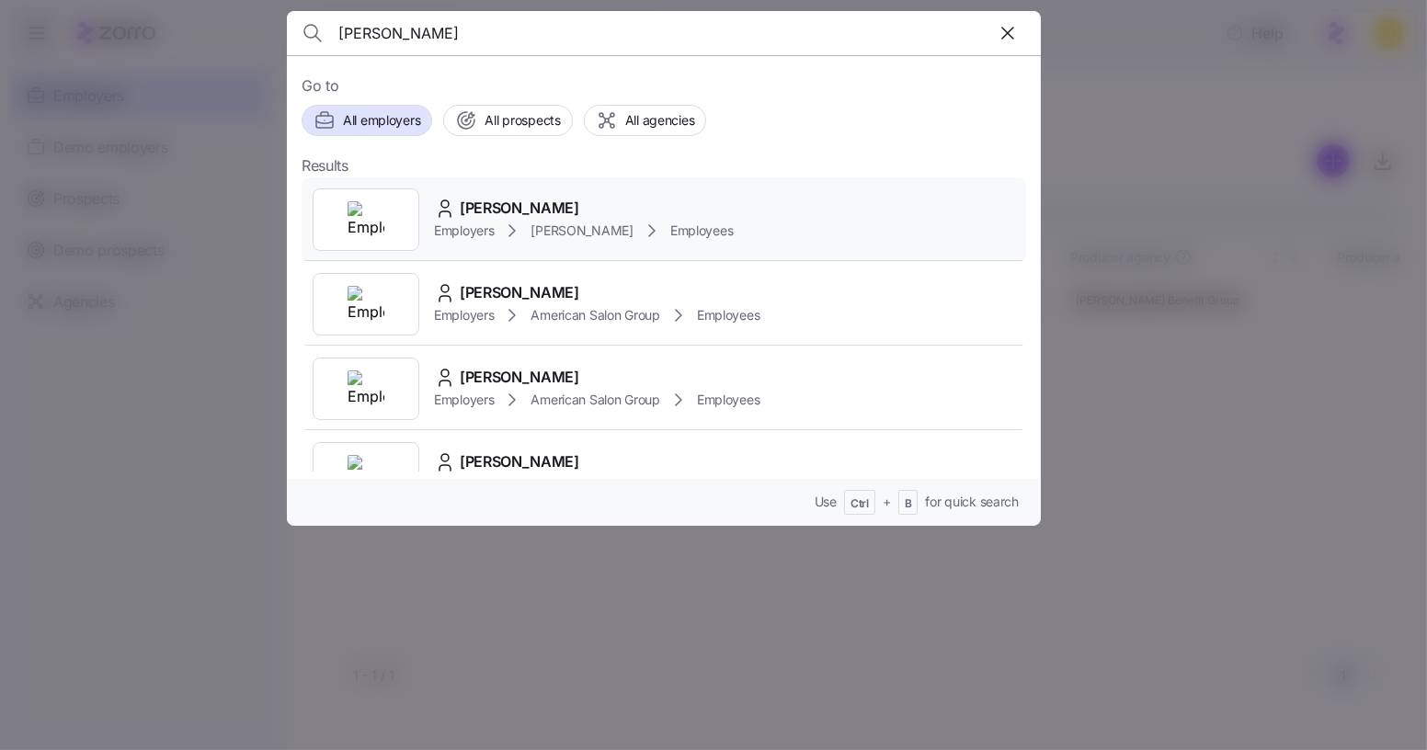
type input "[PERSON_NAME]"
click at [550, 223] on span "[PERSON_NAME]" at bounding box center [581, 231] width 102 height 18
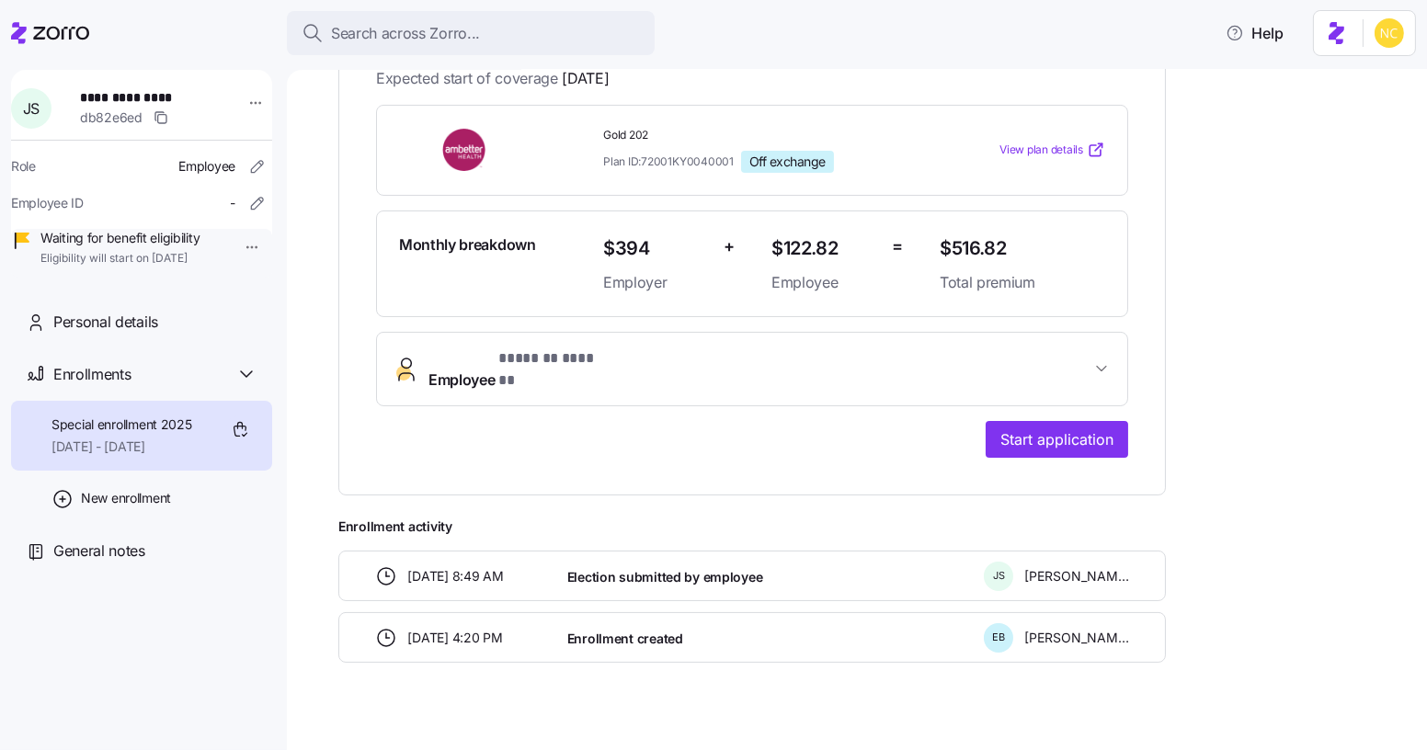
scroll to position [137, 0]
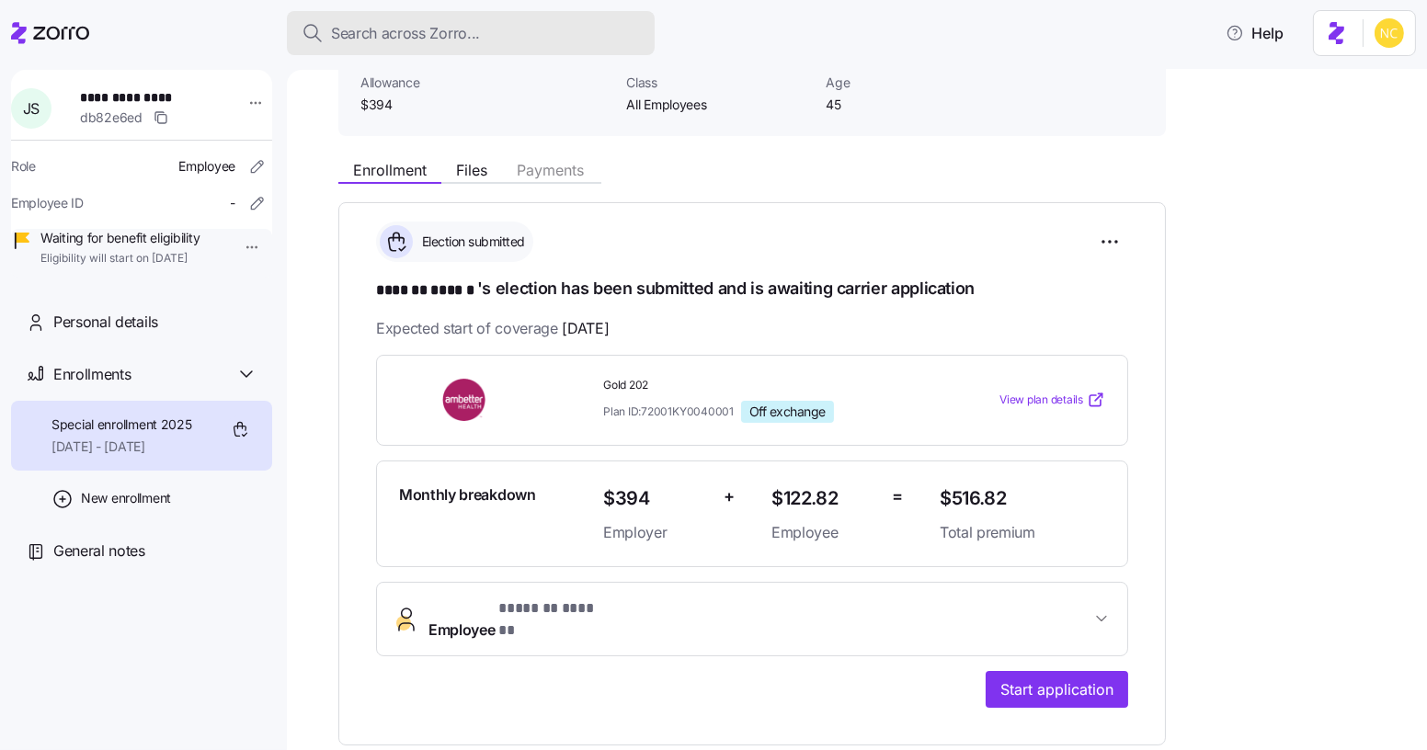
click at [494, 40] on div "Search across Zorro..." at bounding box center [471, 33] width 338 height 23
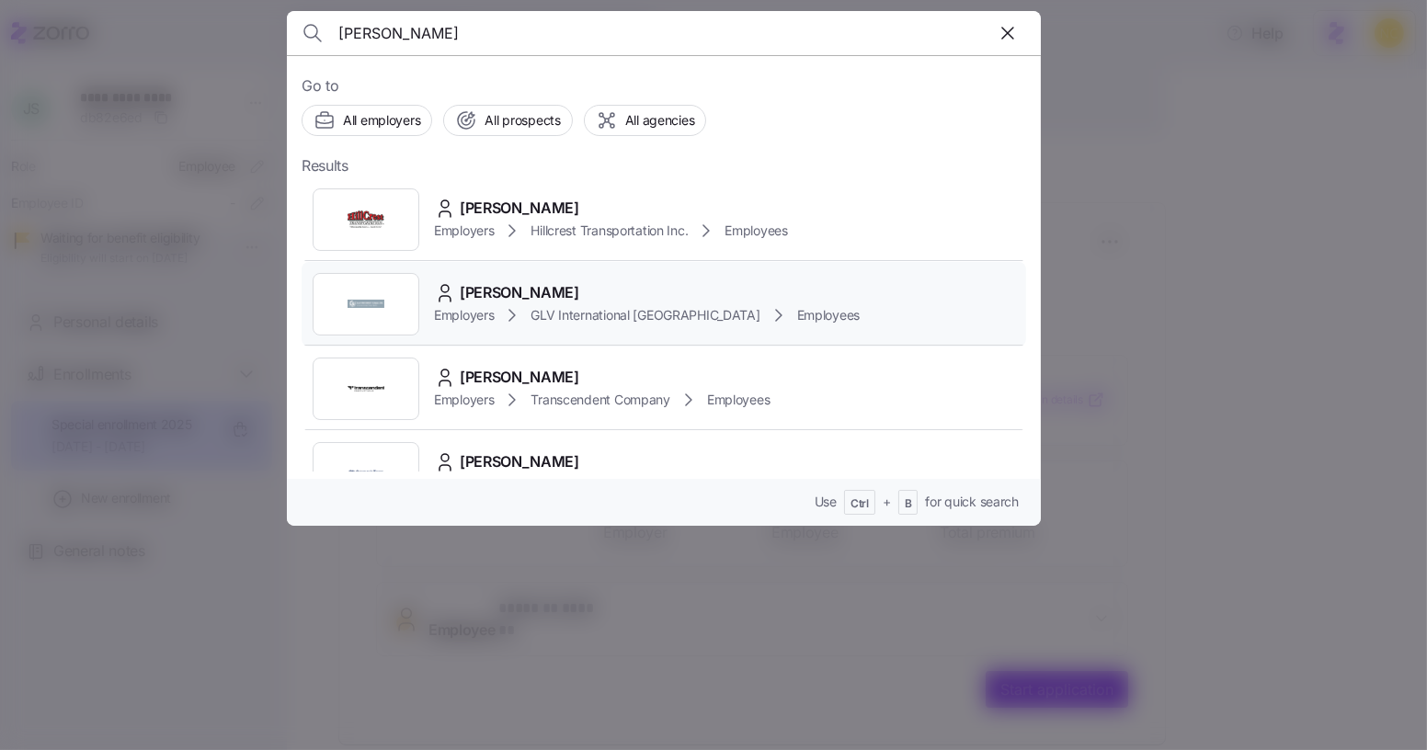
type input "[PERSON_NAME]"
click at [576, 296] on div "[PERSON_NAME]" at bounding box center [647, 292] width 426 height 23
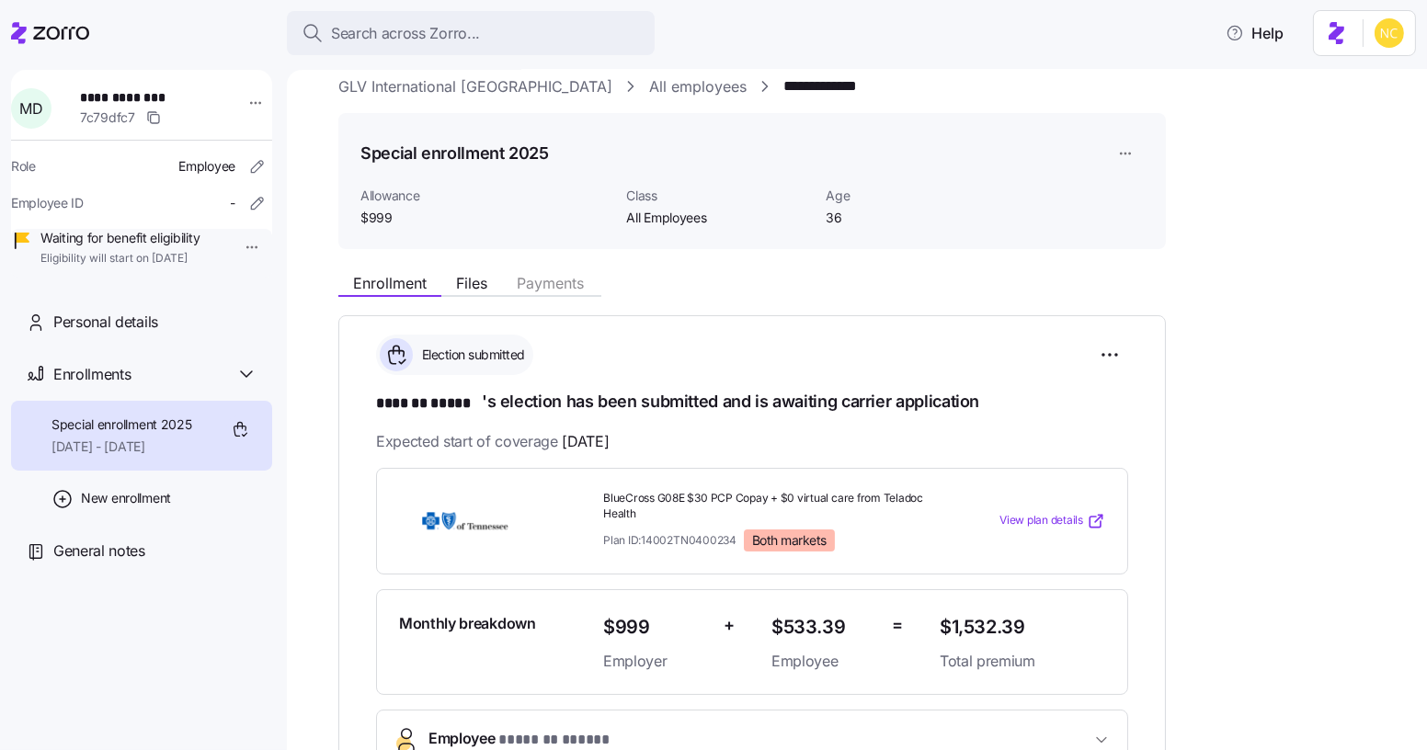
scroll to position [83, 0]
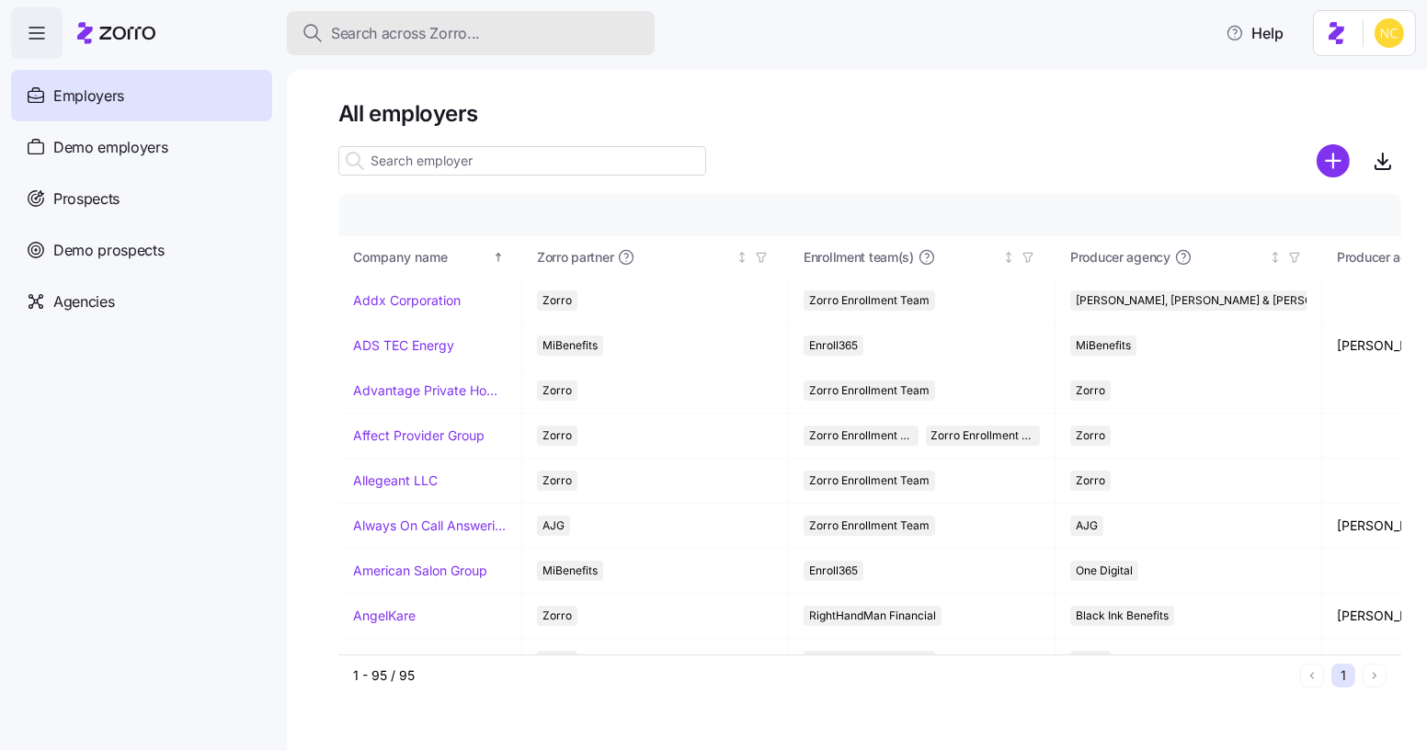
click at [489, 12] on button "Search across Zorro..." at bounding box center [471, 33] width 368 height 44
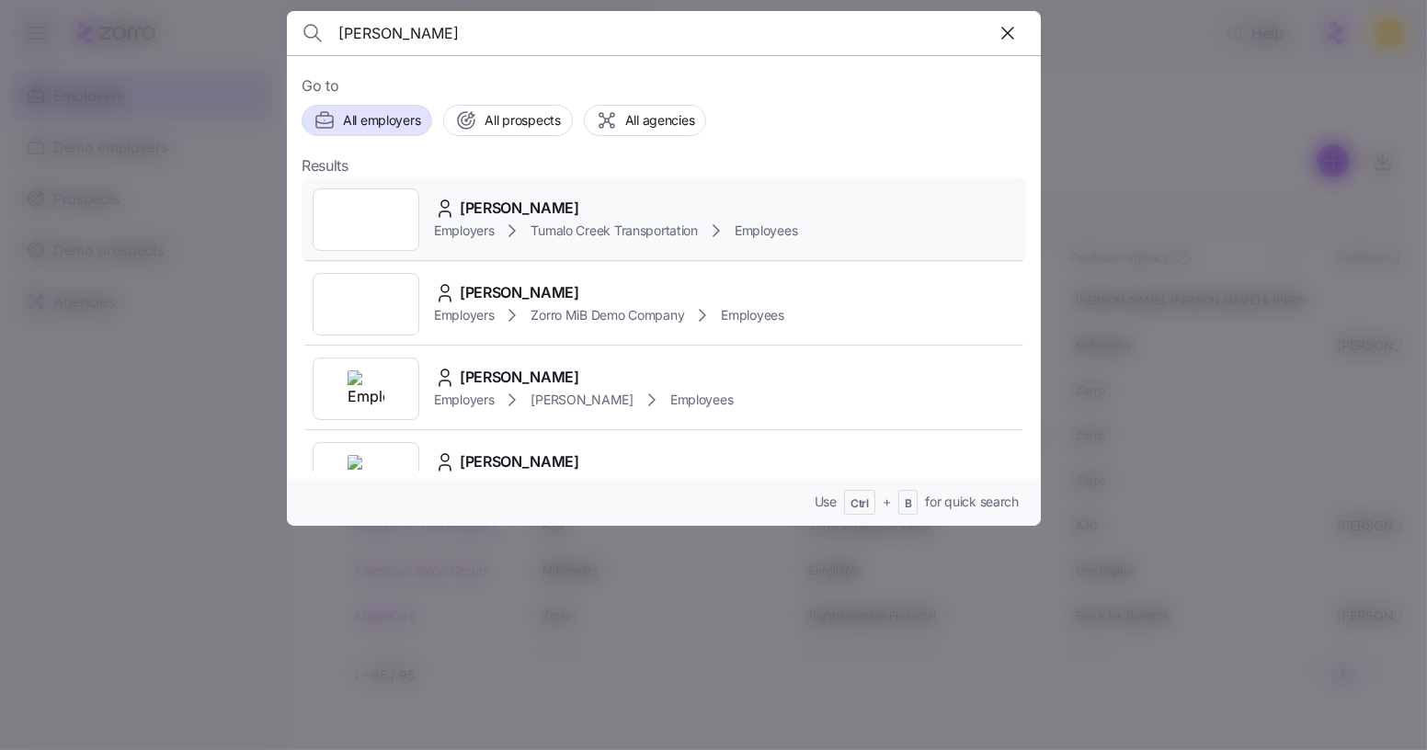
type input "tanya hayes"
click at [558, 211] on div "[PERSON_NAME]" at bounding box center [615, 208] width 363 height 23
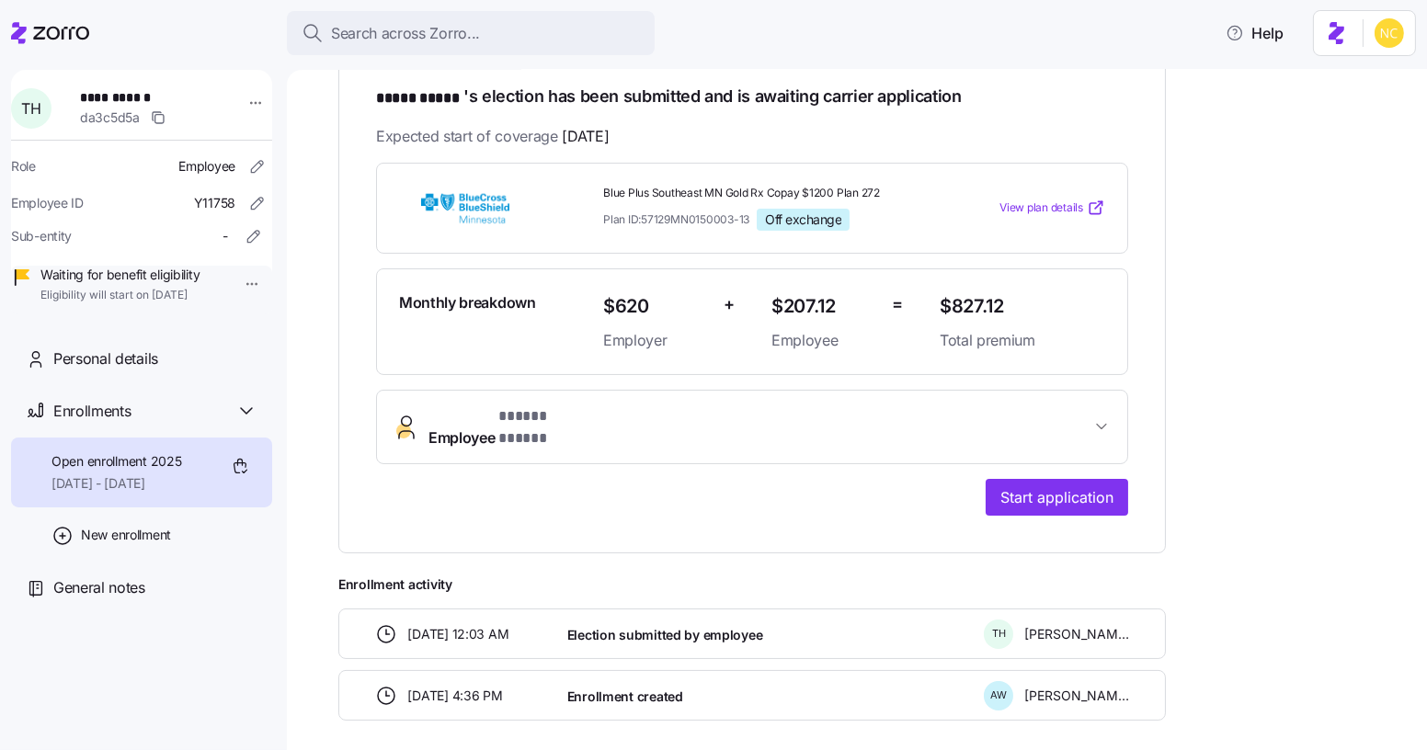
scroll to position [334, 0]
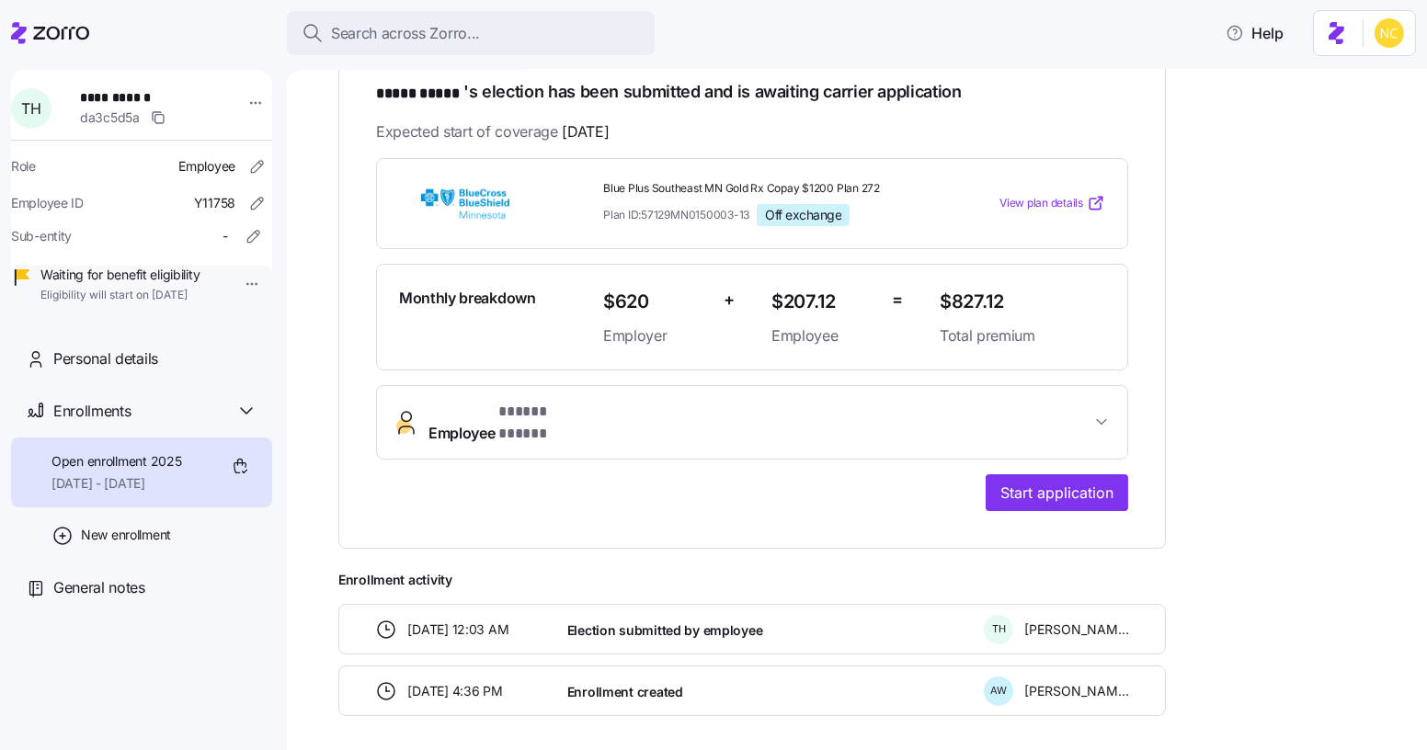
click at [598, 409] on span "Employee * ***** ***** *" at bounding box center [759, 423] width 662 height 44
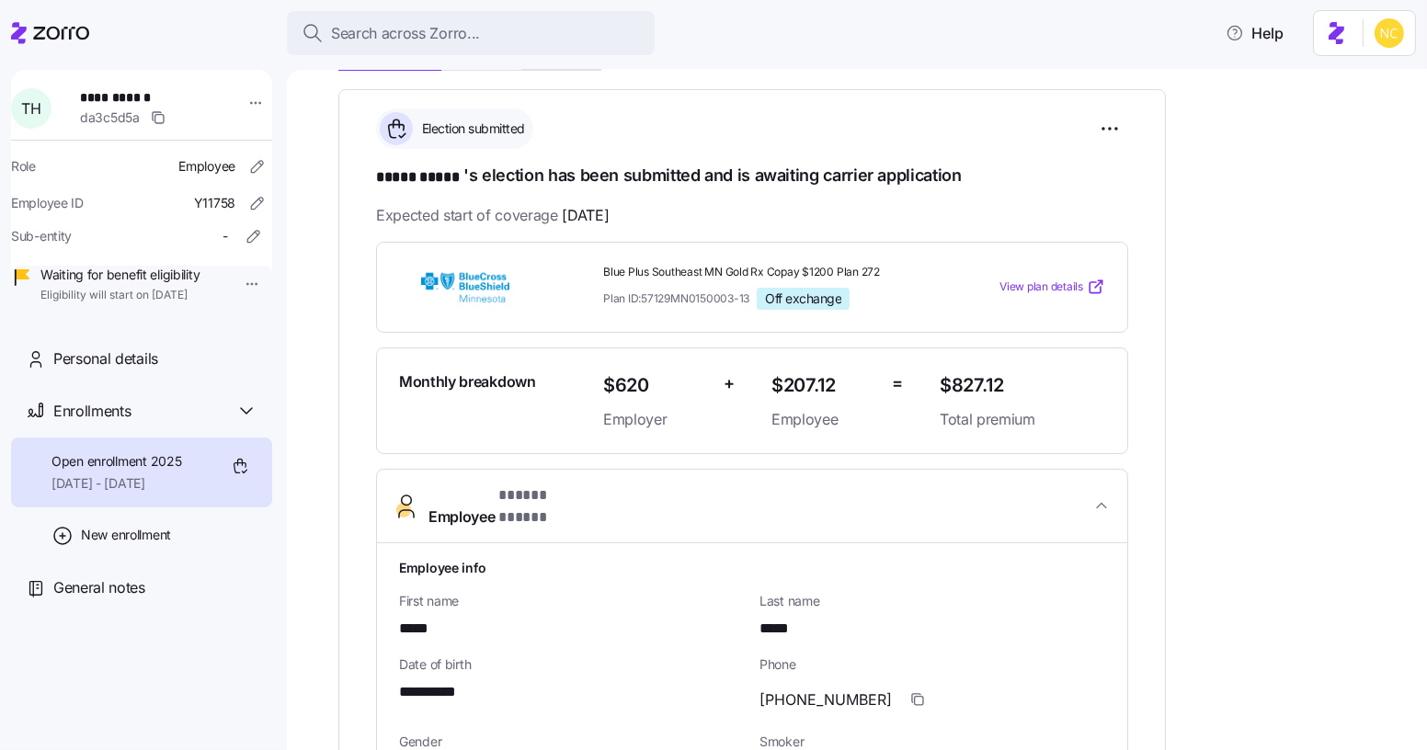
scroll to position [0, 0]
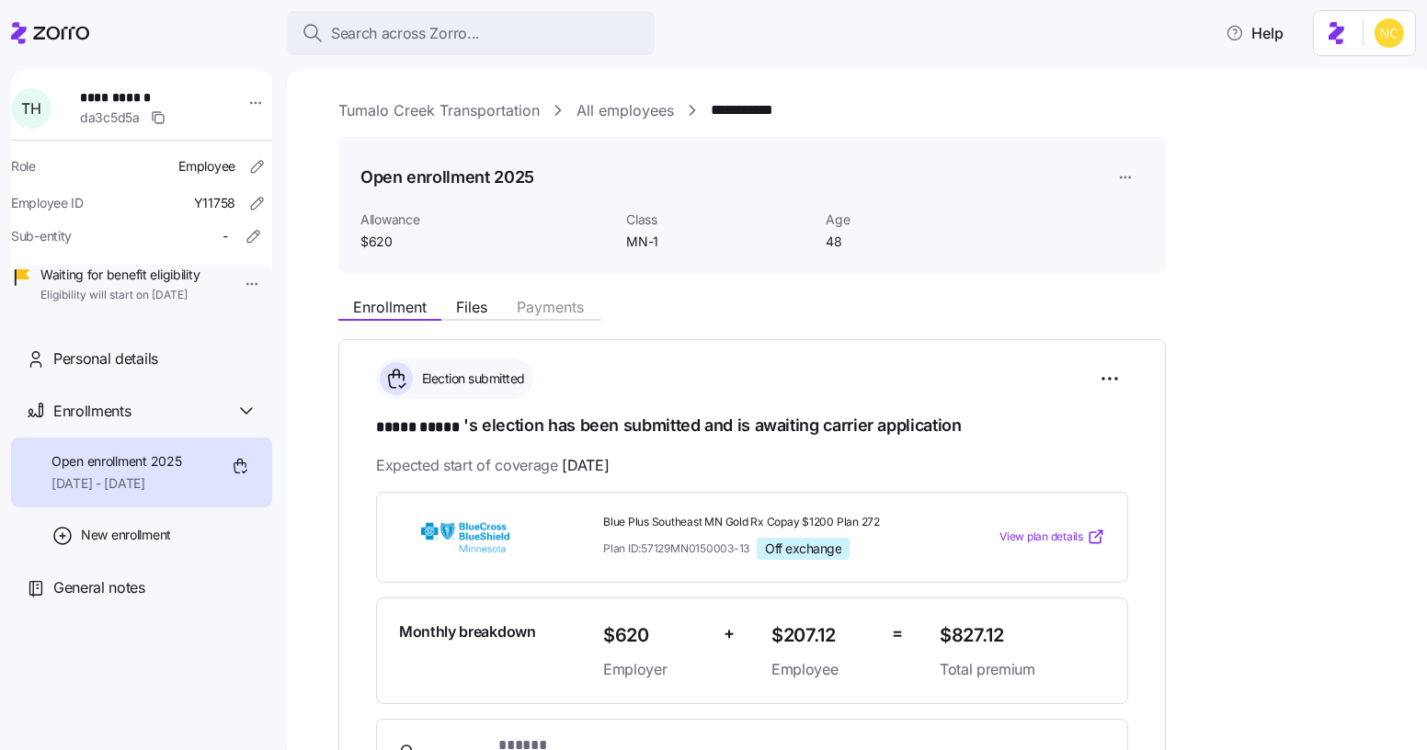
click at [466, 110] on link "Tumalo Creek Transportation" at bounding box center [438, 110] width 201 height 23
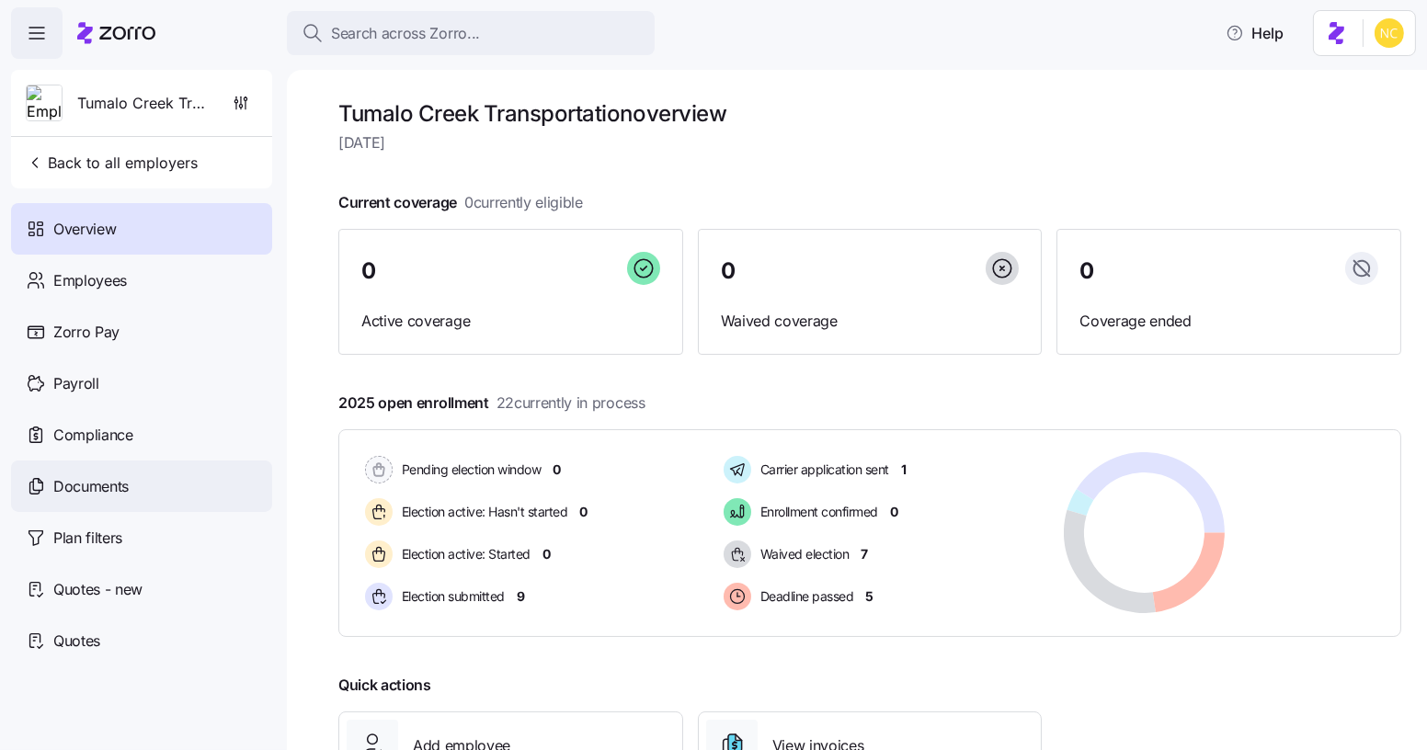
click at [104, 486] on span "Documents" at bounding box center [90, 486] width 75 height 23
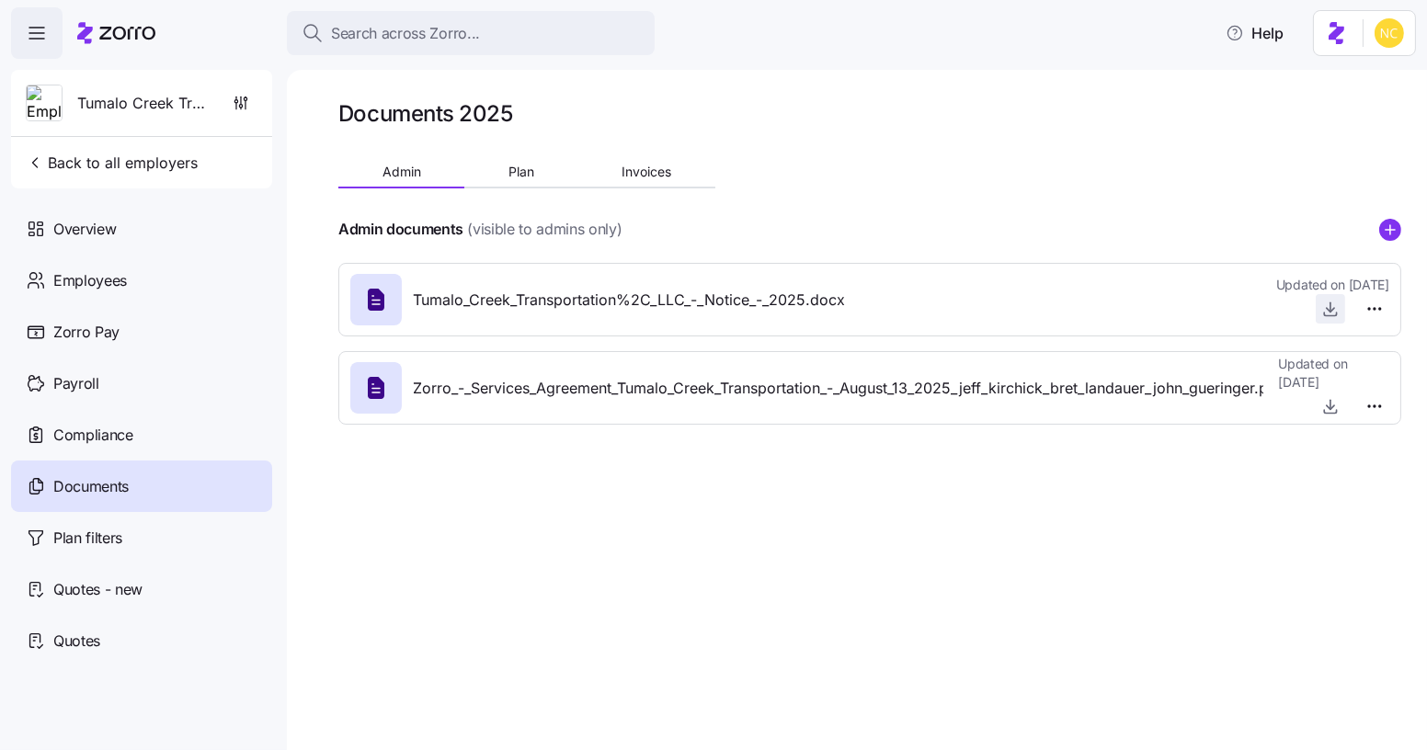
click at [1332, 314] on icon "button" at bounding box center [1330, 309] width 18 height 18
click at [512, 176] on span "Plan" at bounding box center [521, 171] width 26 height 13
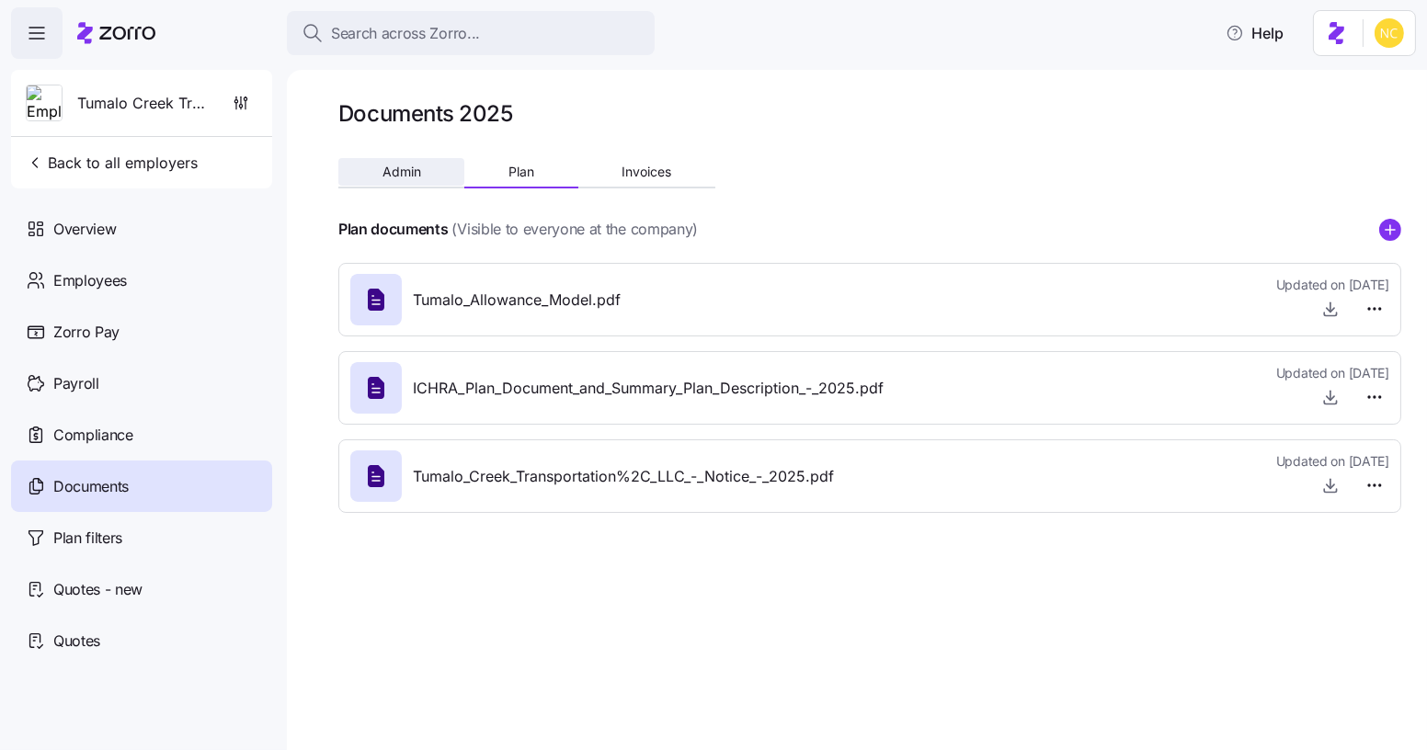
click at [439, 177] on button "Admin" at bounding box center [401, 172] width 126 height 28
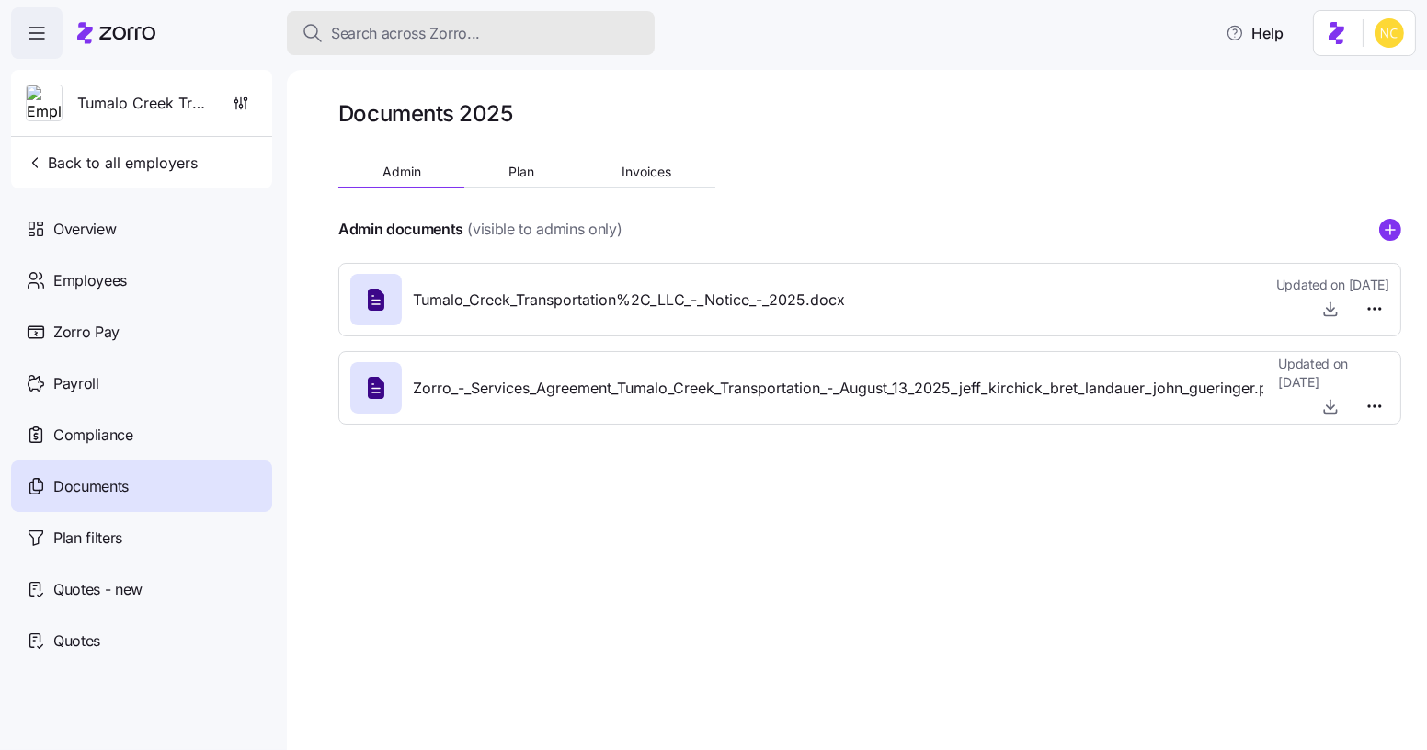
click at [422, 39] on span "Search across Zorro..." at bounding box center [405, 33] width 149 height 23
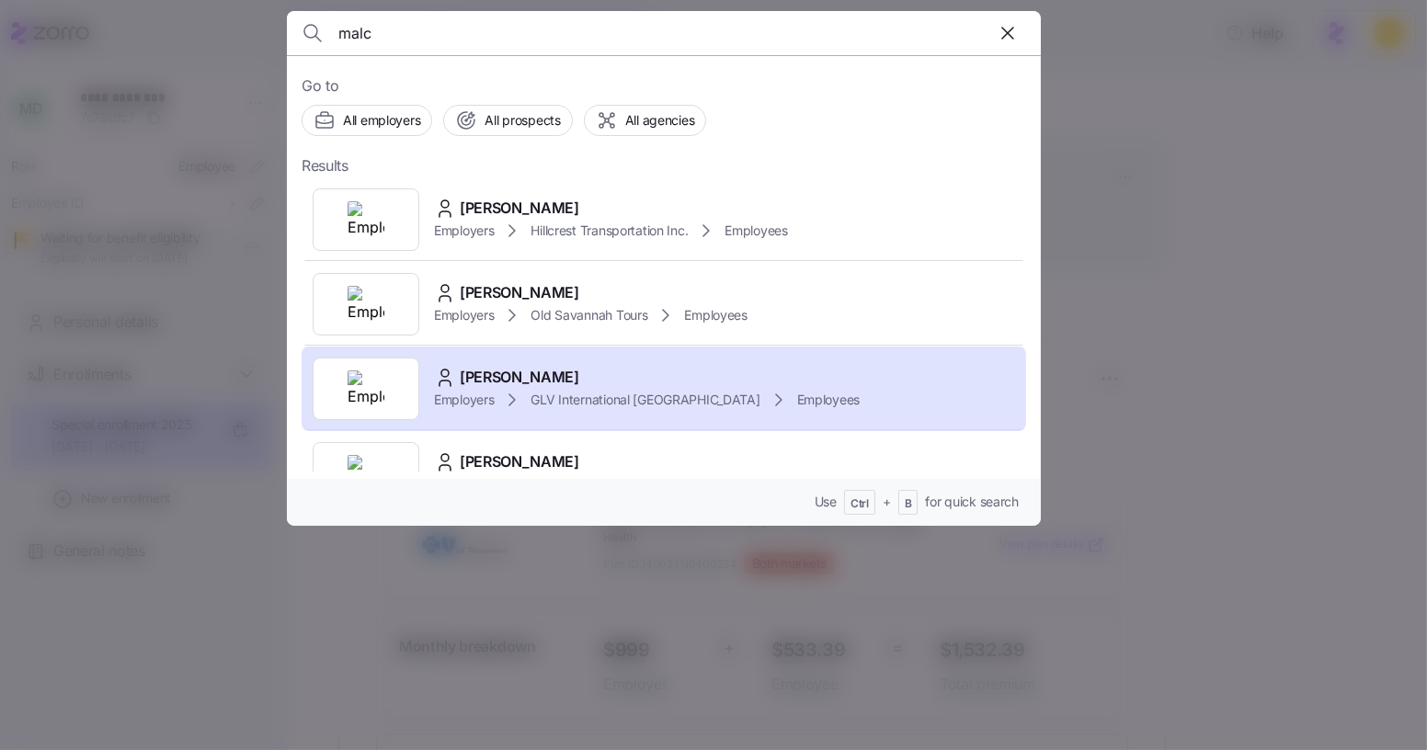
scroll to position [10, 0]
type input "m"
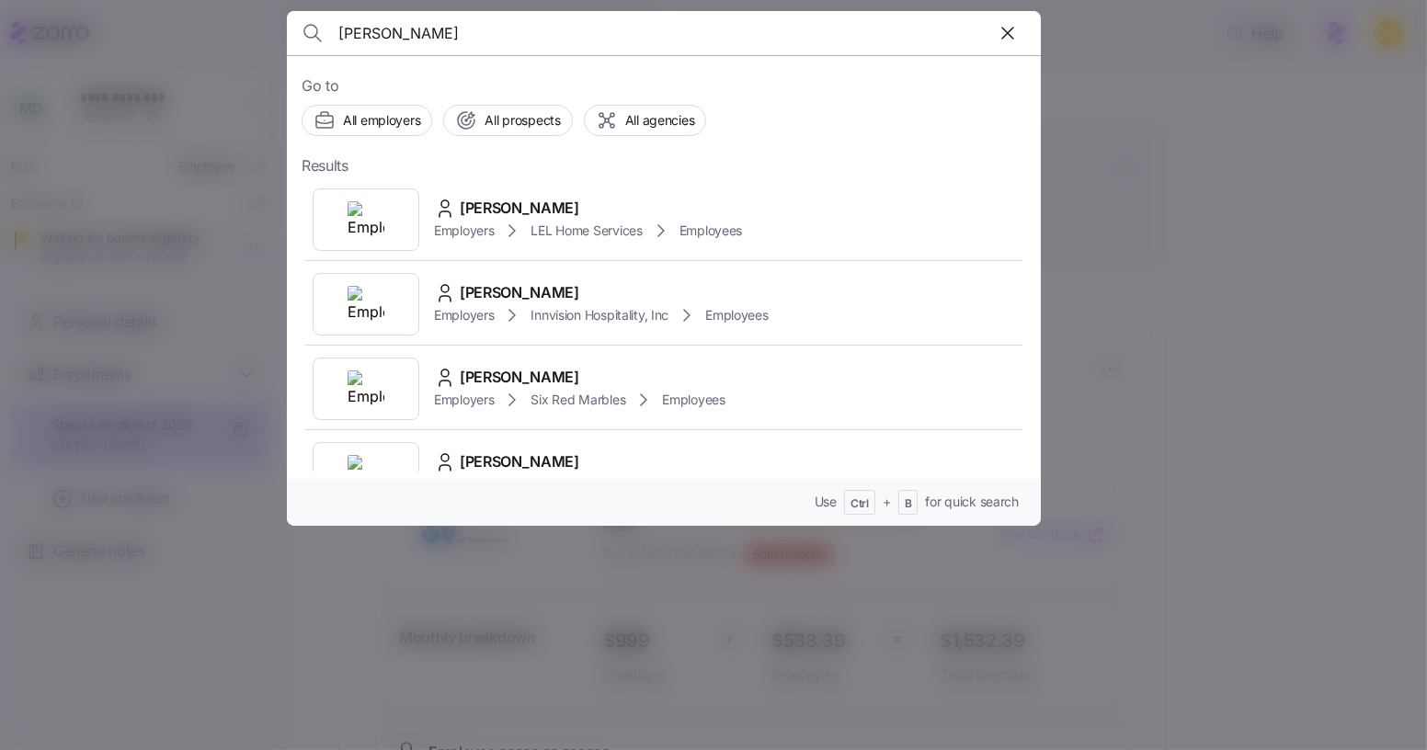
type input "kaiser"
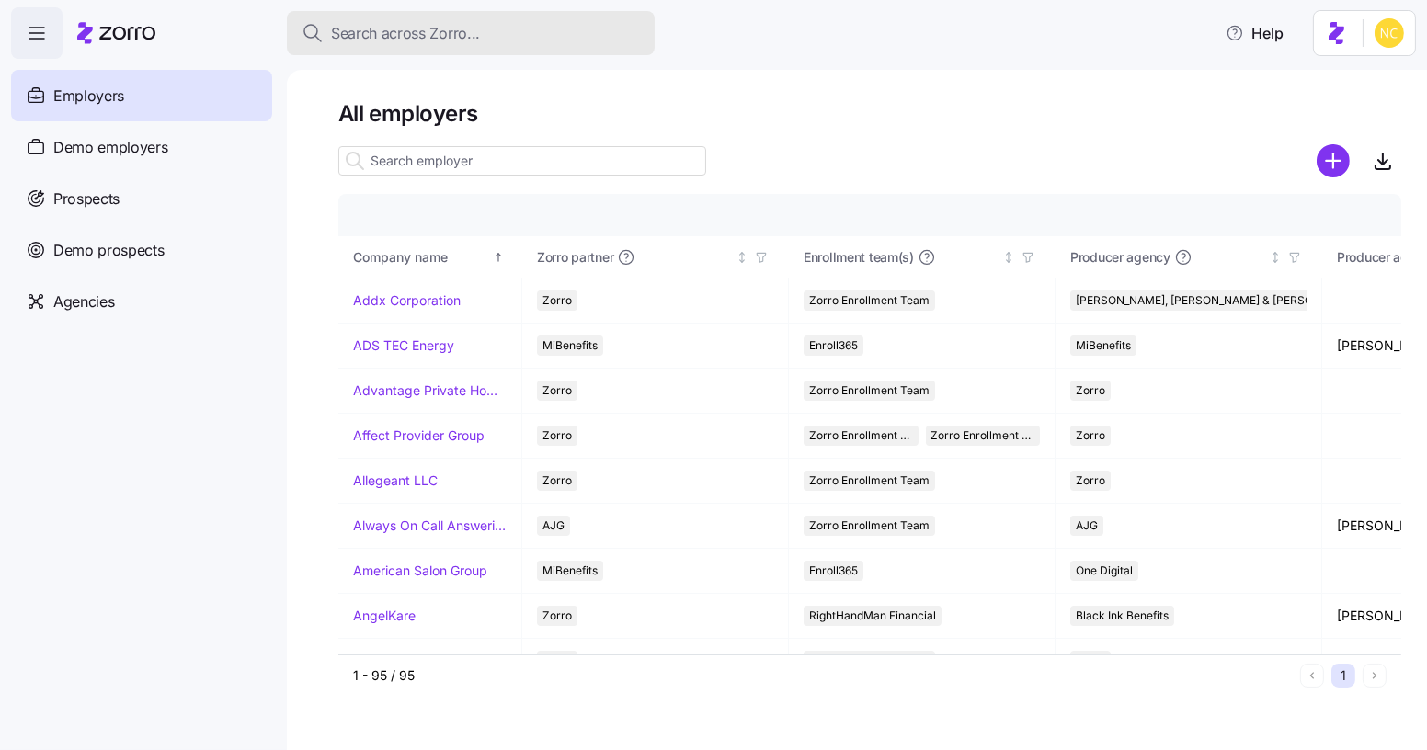
click at [437, 54] on button "Search across Zorro..." at bounding box center [471, 33] width 368 height 44
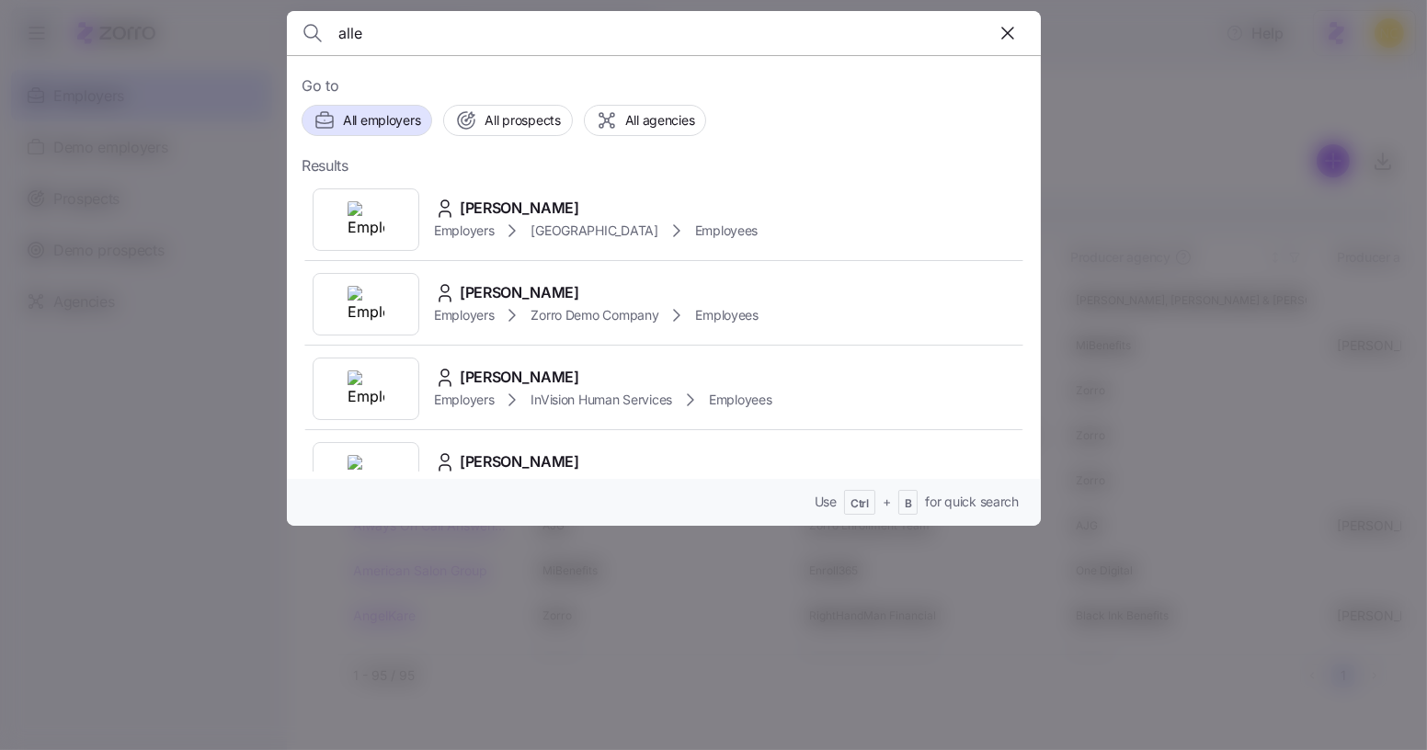
type input "alle"
